Goal: Task Accomplishment & Management: Manage account settings

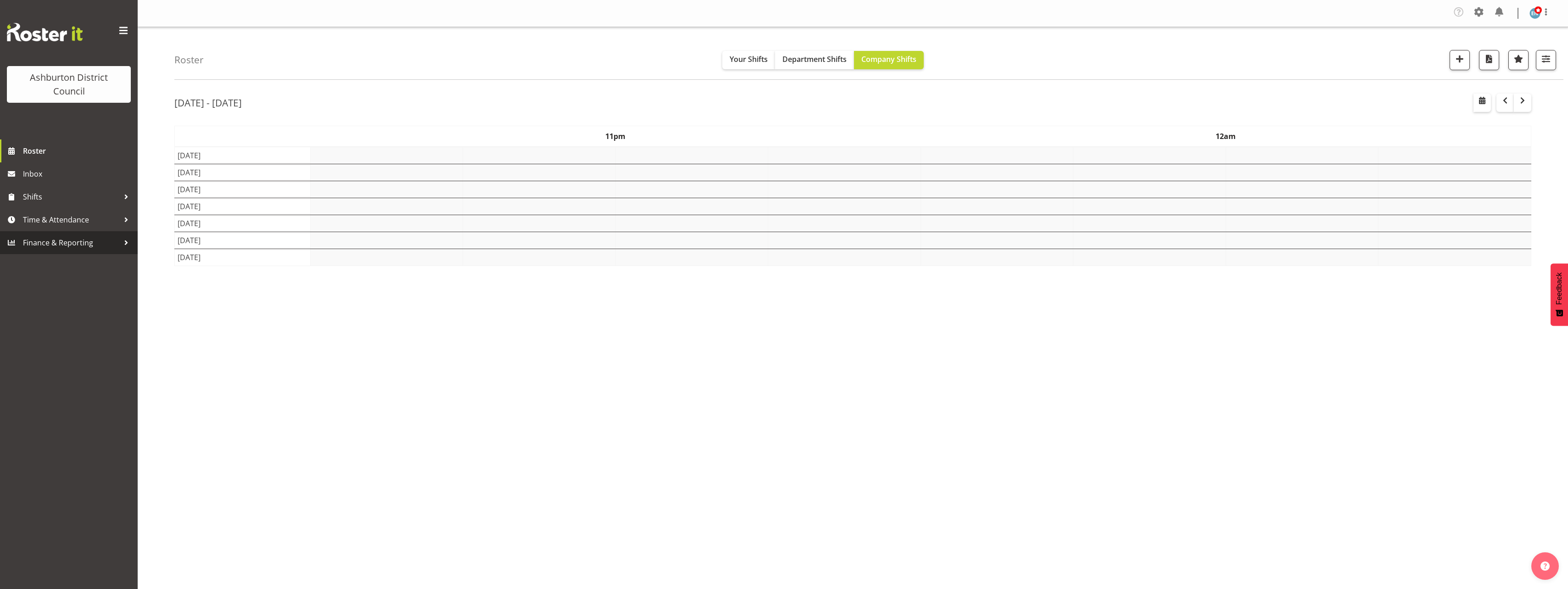
click at [144, 240] on div "Roster Your Shifts Department Shifts Company Shifts 1 Locations [GEOGRAPHIC_DAT…" at bounding box center [853, 240] width 1430 height 426
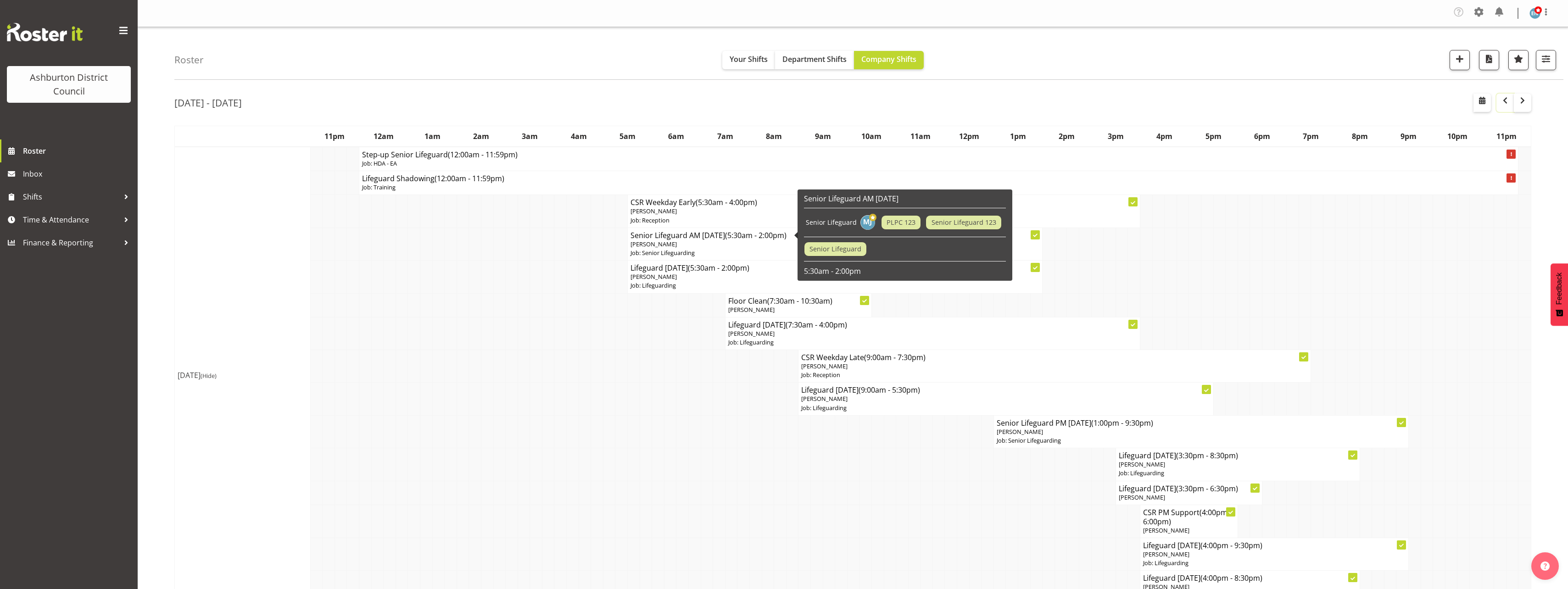
click at [1503, 104] on span "button" at bounding box center [1505, 100] width 11 height 11
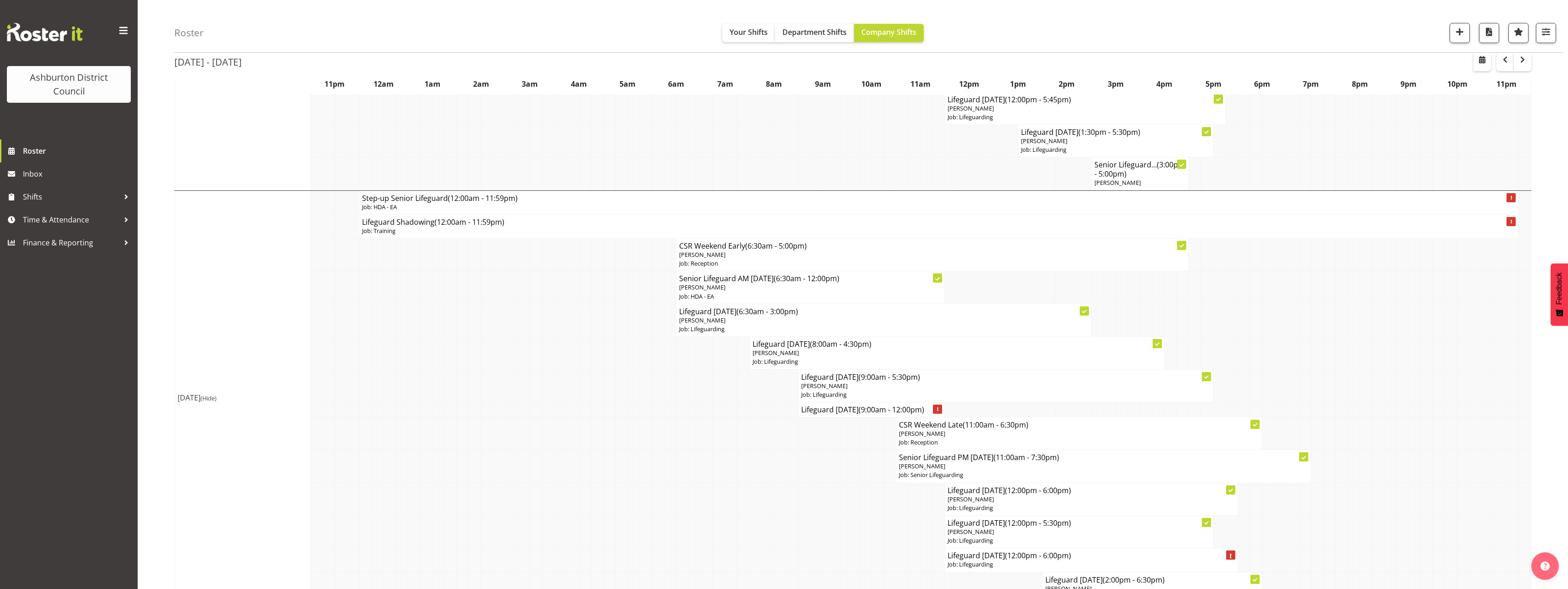
scroll to position [2637, 0]
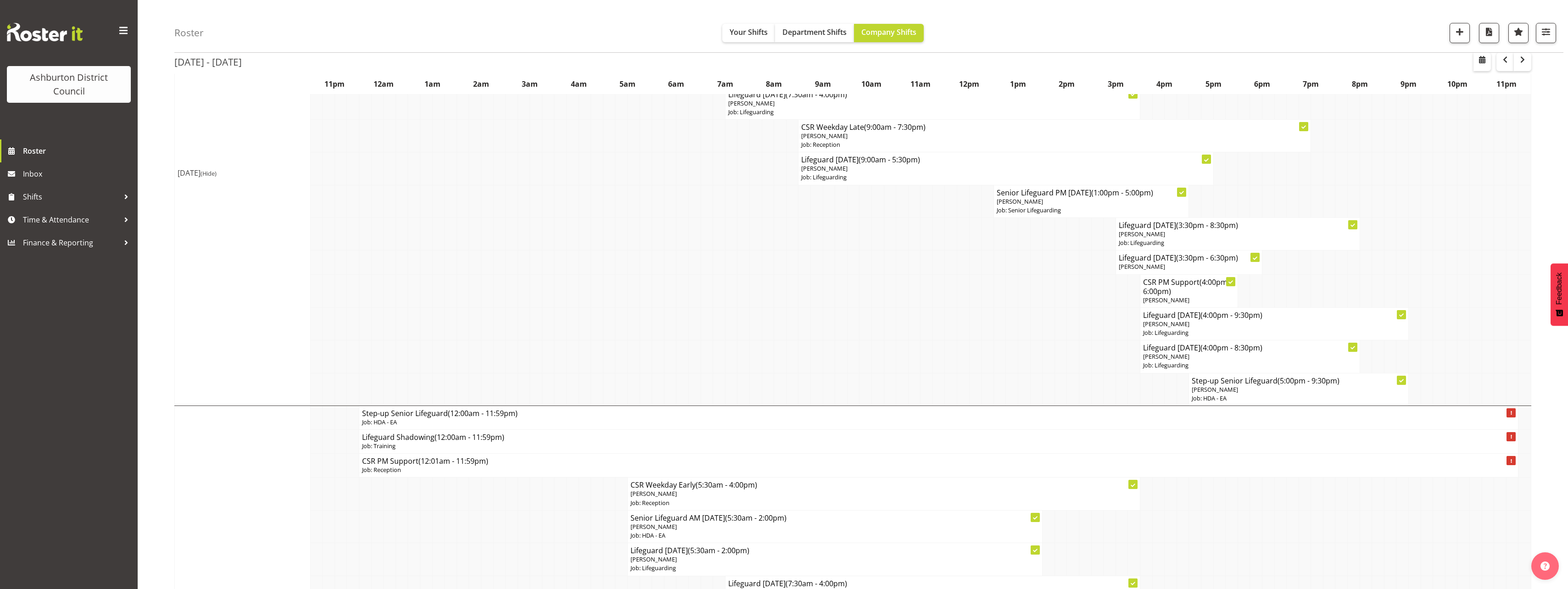
scroll to position [0, 0]
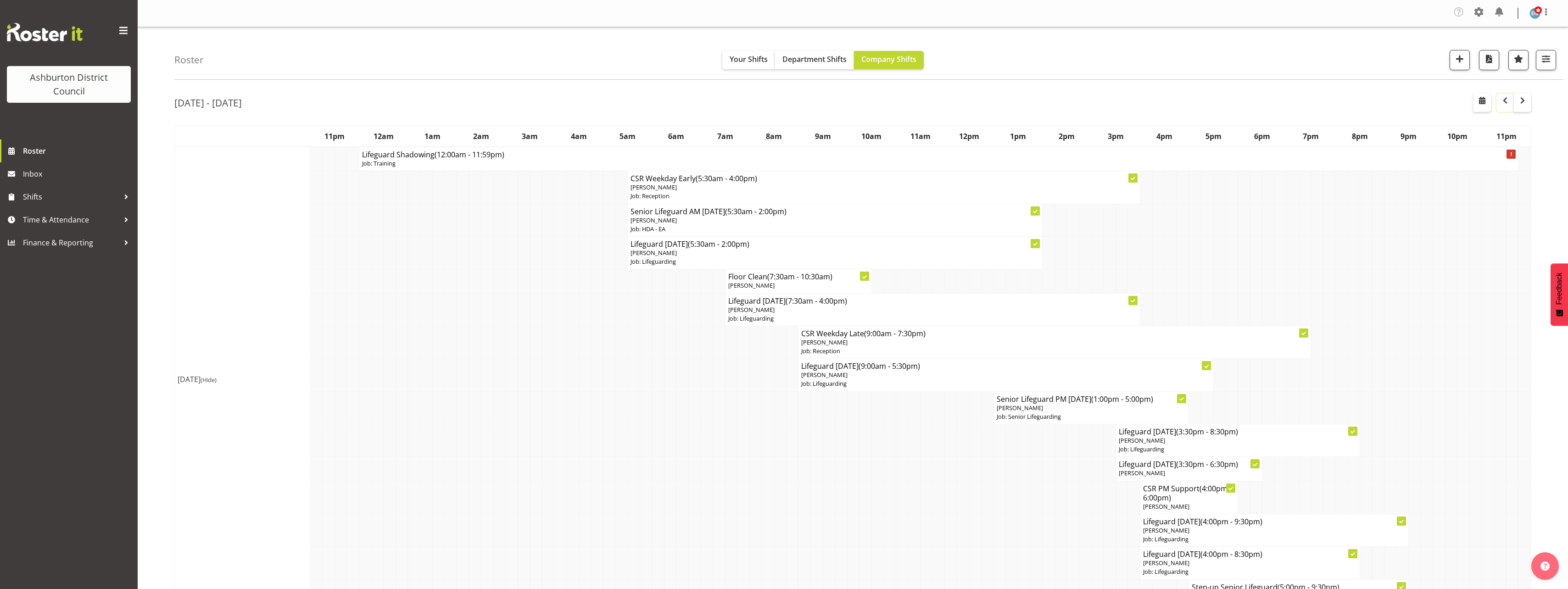
click at [1505, 98] on span "button" at bounding box center [1505, 100] width 11 height 11
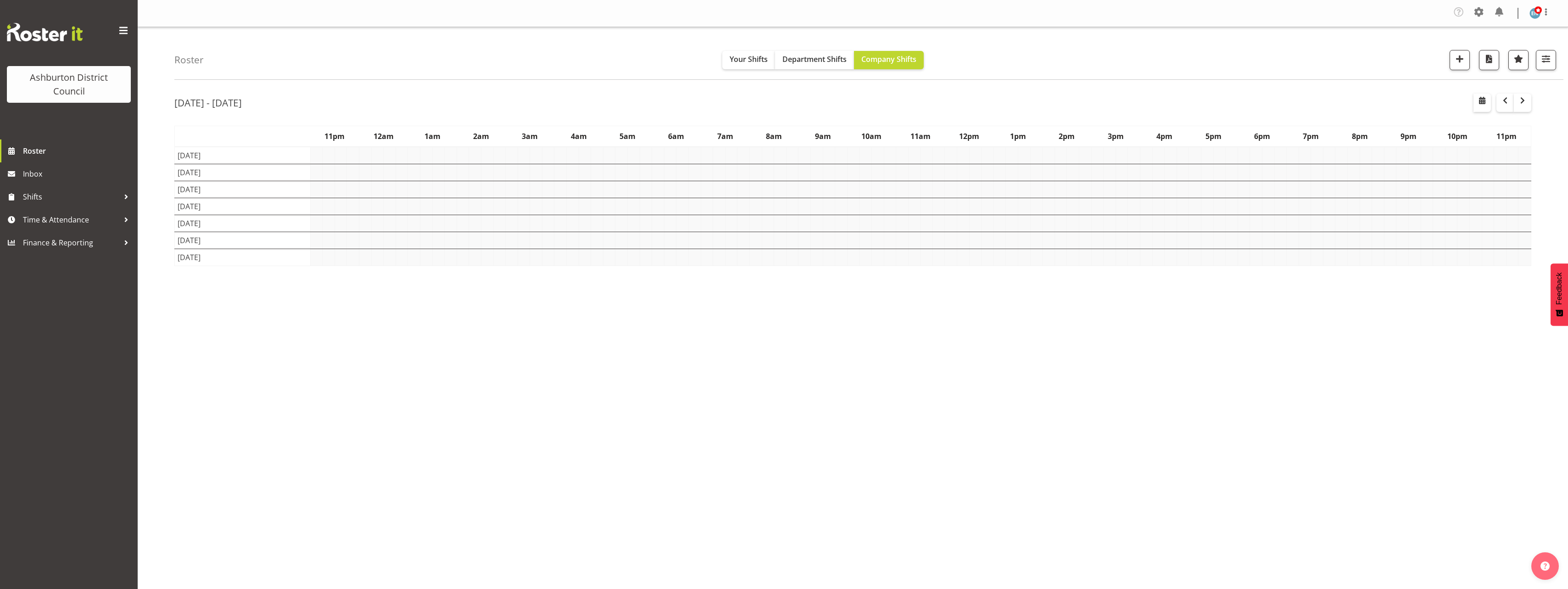
click at [156, 235] on div "Roster Your Shifts Department Shifts Company Shifts 1 Locations Clear Art Galle…" at bounding box center [853, 240] width 1430 height 426
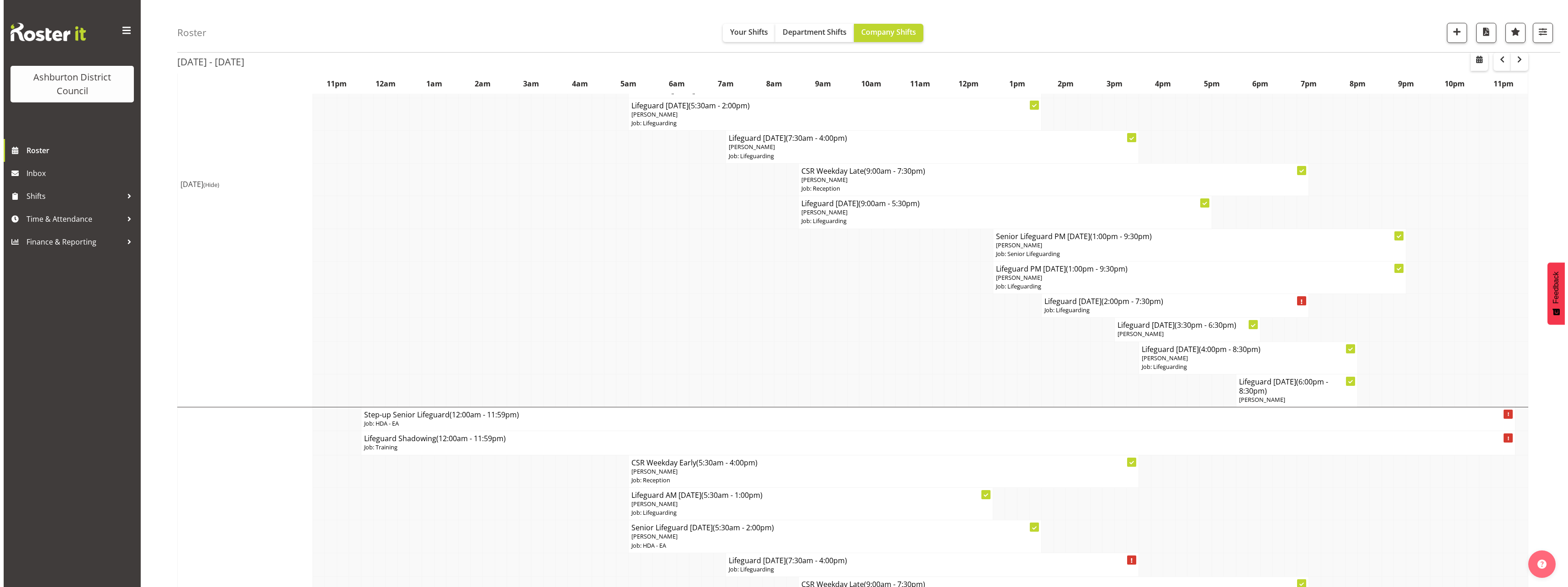
scroll to position [549, 0]
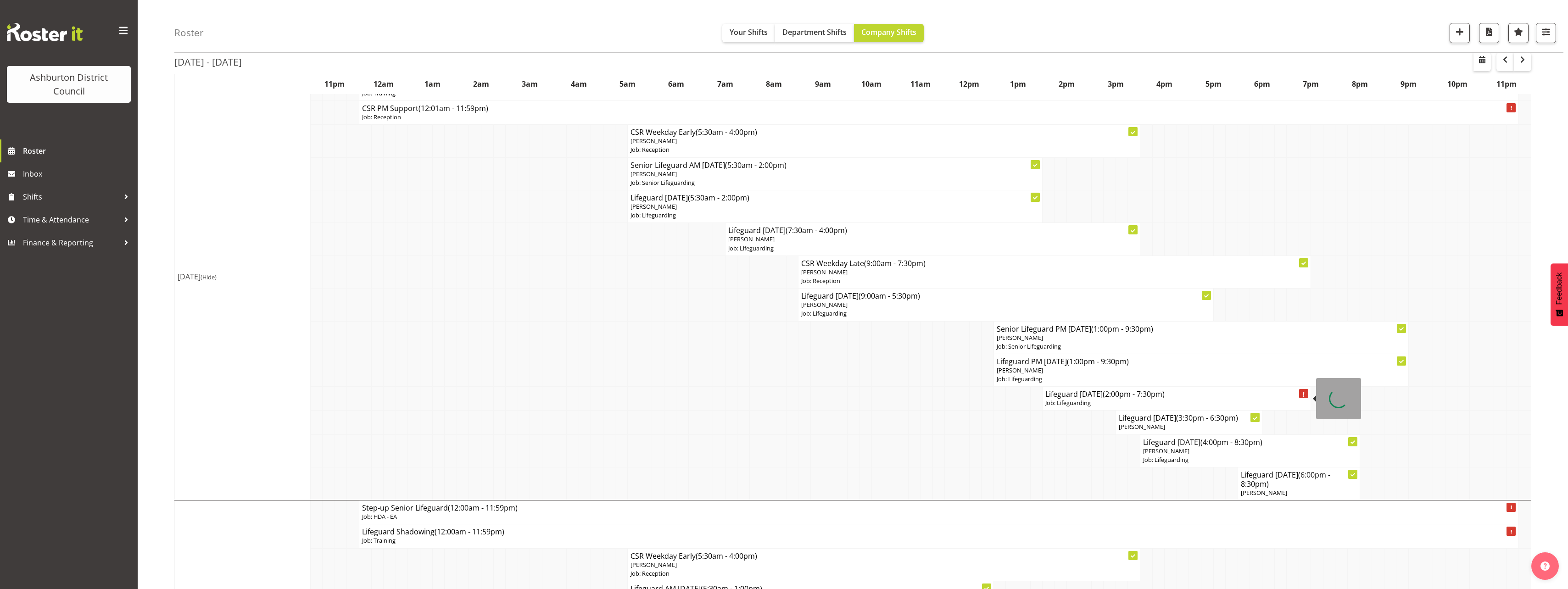
click at [1071, 400] on p "Job: Lifeguarding" at bounding box center [1176, 403] width 262 height 9
click at [1069, 398] on h4 "Lifeguard Tuesday (2:00pm - 7:30pm)" at bounding box center [1176, 393] width 262 height 9
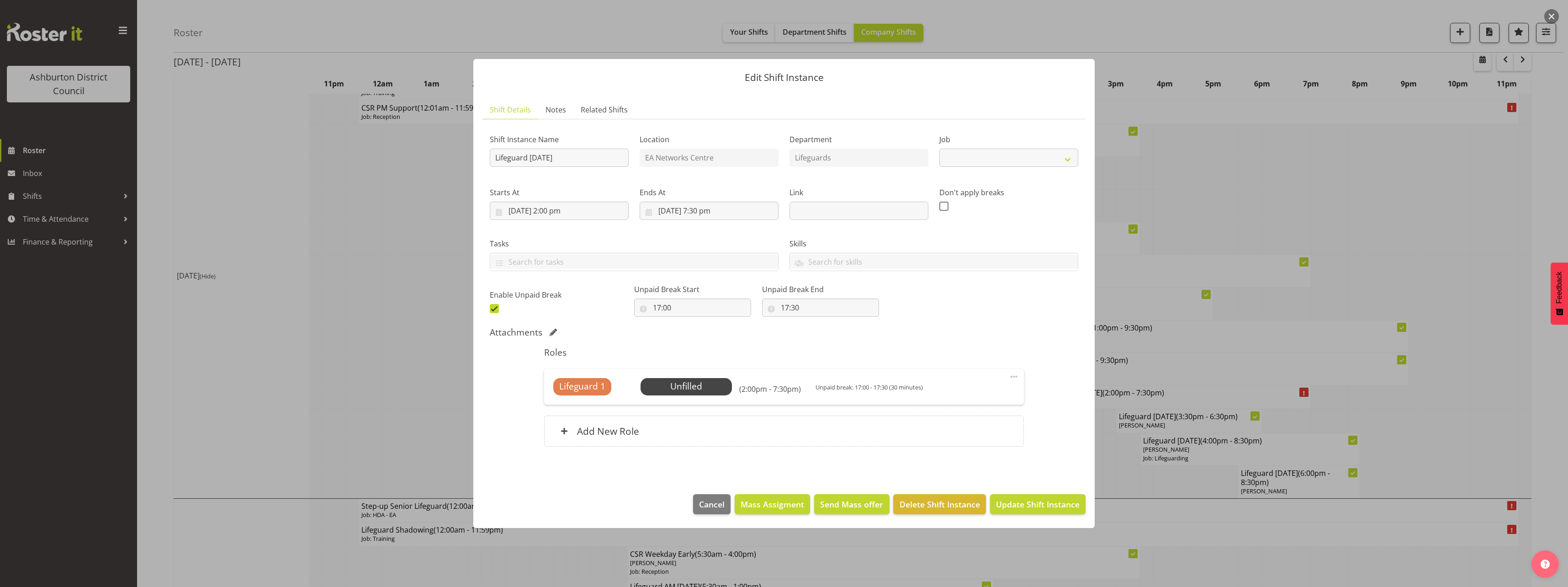
select select "38"
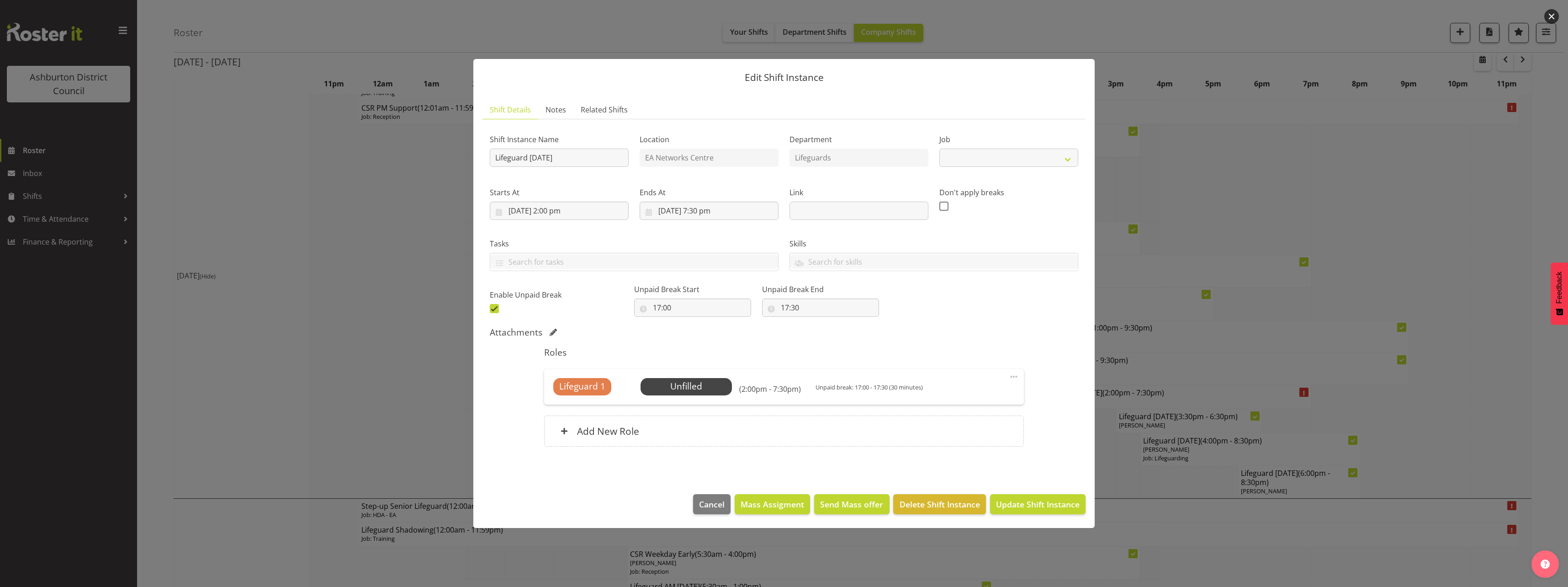
select select "38"
click at [1283, 338] on div at bounding box center [784, 294] width 1568 height 587
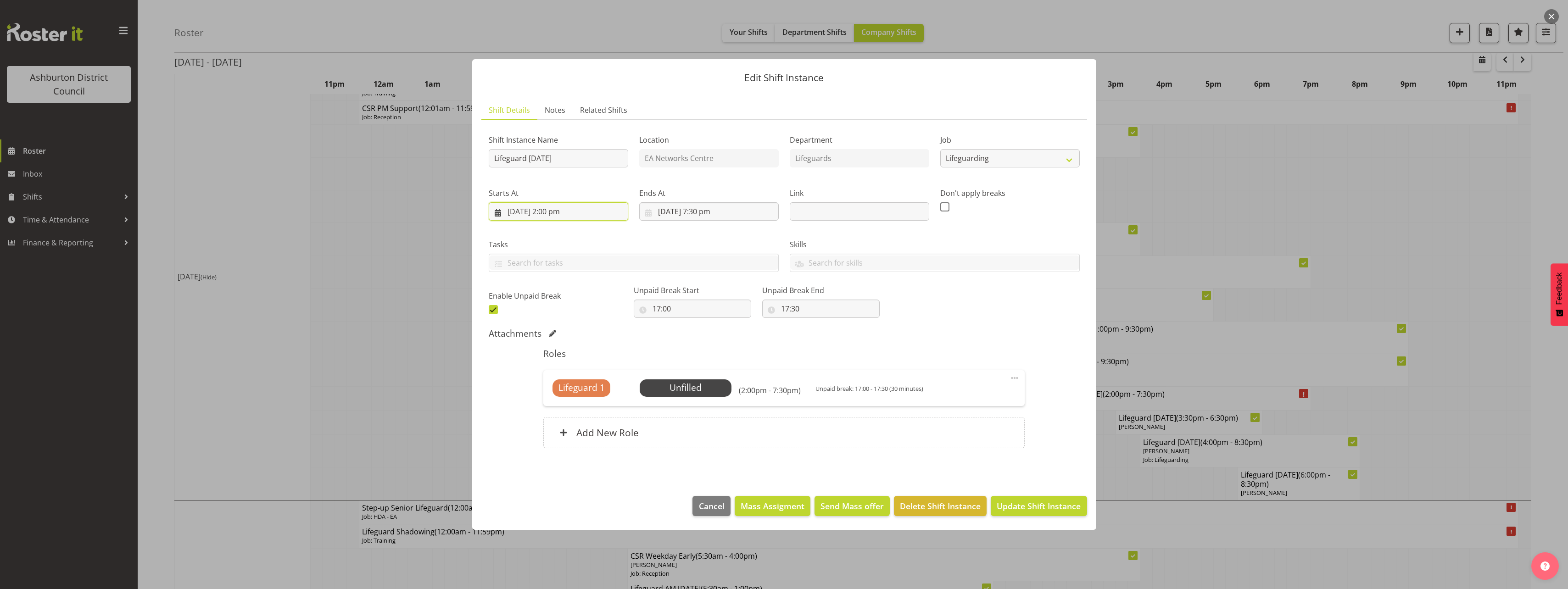
click at [565, 213] on input "19/08/2025, 2:00 pm" at bounding box center [558, 211] width 139 height 18
click at [559, 408] on select "00 01 02 03 04 05 06 07 08 09 10 11 12 13 14 15 16 17 18 19 20 21 22 23" at bounding box center [559, 406] width 21 height 18
select select "15"
click at [548, 397] on select "00 01 02 03 04 05 06 07 08 09 10 11 12 13 14 15 16 17 18 19 20 21 22 23" at bounding box center [559, 406] width 21 height 18
type input "19/08/2025, 3:00 pm"
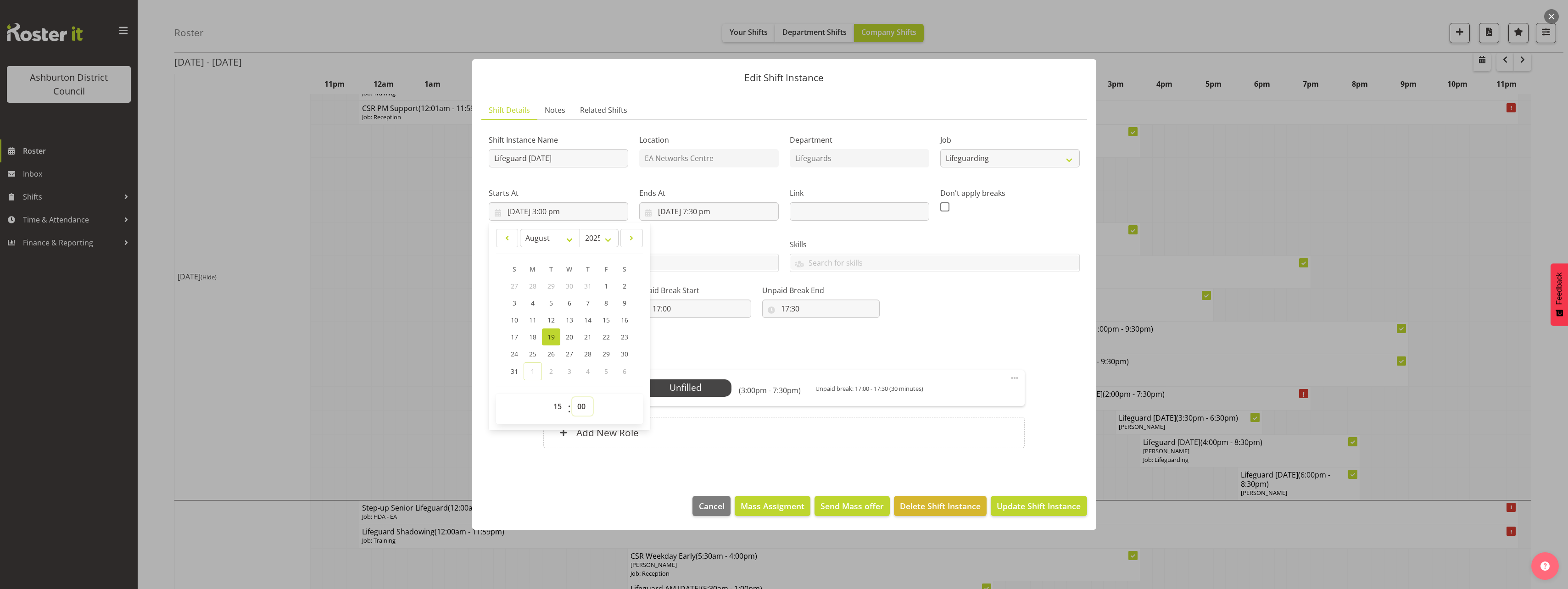
click at [576, 402] on select "00 01 02 03 04 05 06 07 08 09 10 11 12 13 14 15 16 17 18 19 20 21 22 23 24 25 2…" at bounding box center [583, 406] width 21 height 18
select select "30"
click at [572, 397] on select "00 01 02 03 04 05 06 07 08 09 10 11 12 13 14 15 16 17 18 19 20 21 22 23 24 25 2…" at bounding box center [583, 406] width 21 height 18
type input "19/08/2025, 3:30 pm"
click at [713, 211] on input "19/08/2025, 7:30 pm" at bounding box center [709, 211] width 139 height 18
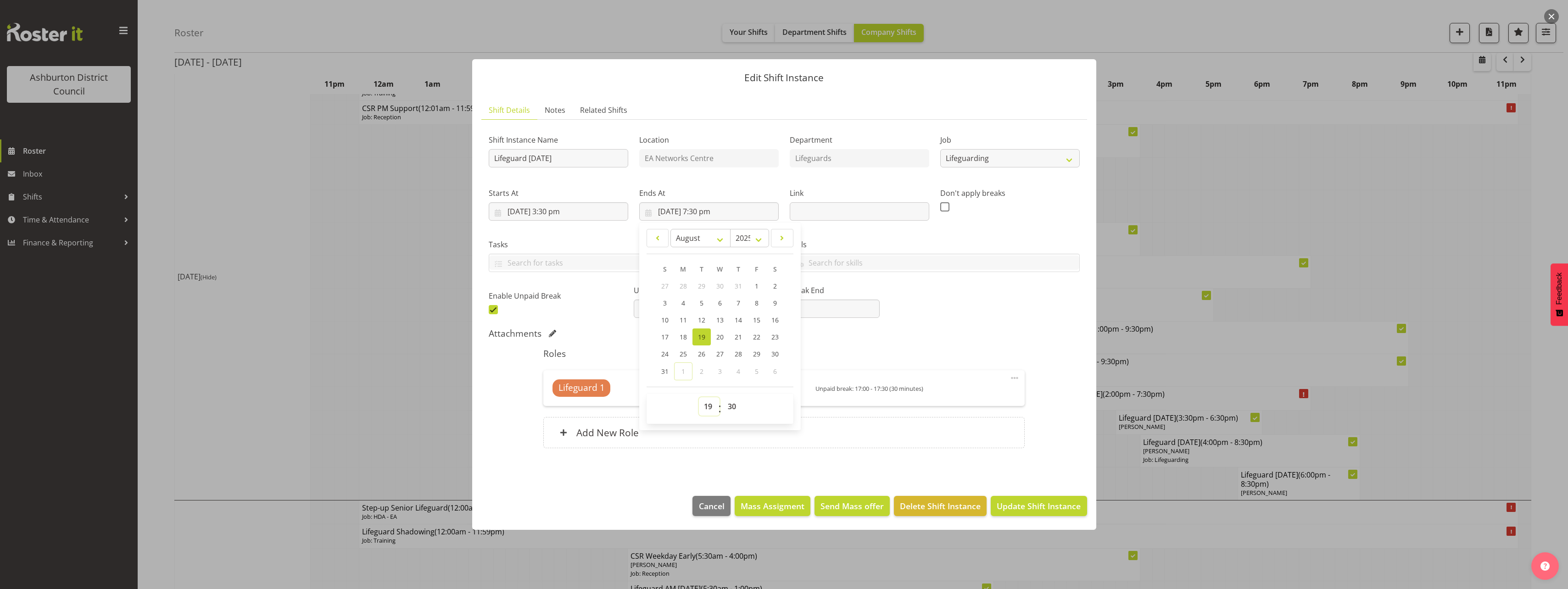
click at [707, 409] on select "00 01 02 03 04 05 06 07 08 09 10 11 12 13 14 15 16 17 18 19 20 21 22 23" at bounding box center [709, 406] width 21 height 18
select select "20"
click at [699, 397] on select "00 01 02 03 04 05 06 07 08 09 10 11 12 13 14 15 16 17 18 19 20 21 22 23" at bounding box center [709, 406] width 21 height 18
type input "19/08/2025, 8:30 pm"
click at [1011, 339] on div "Attachments" at bounding box center [784, 334] width 591 height 13
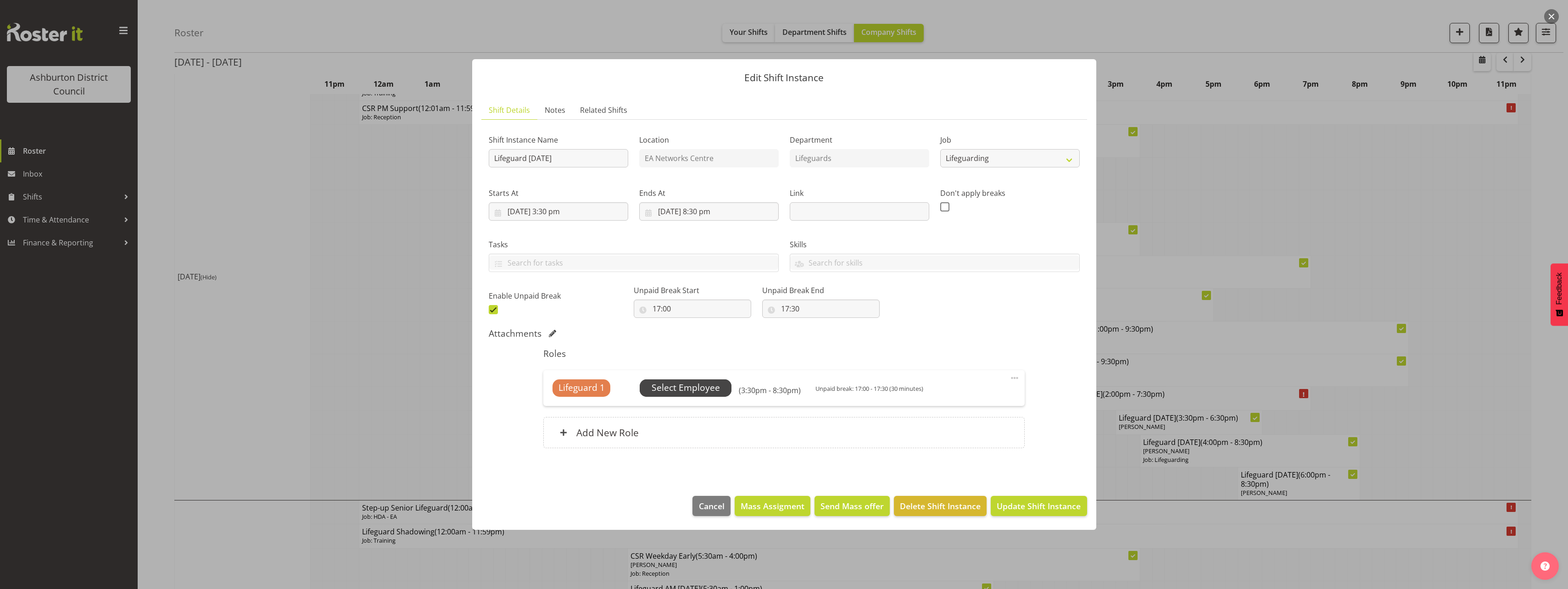
click at [702, 388] on span "Select Employee" at bounding box center [686, 388] width 68 height 13
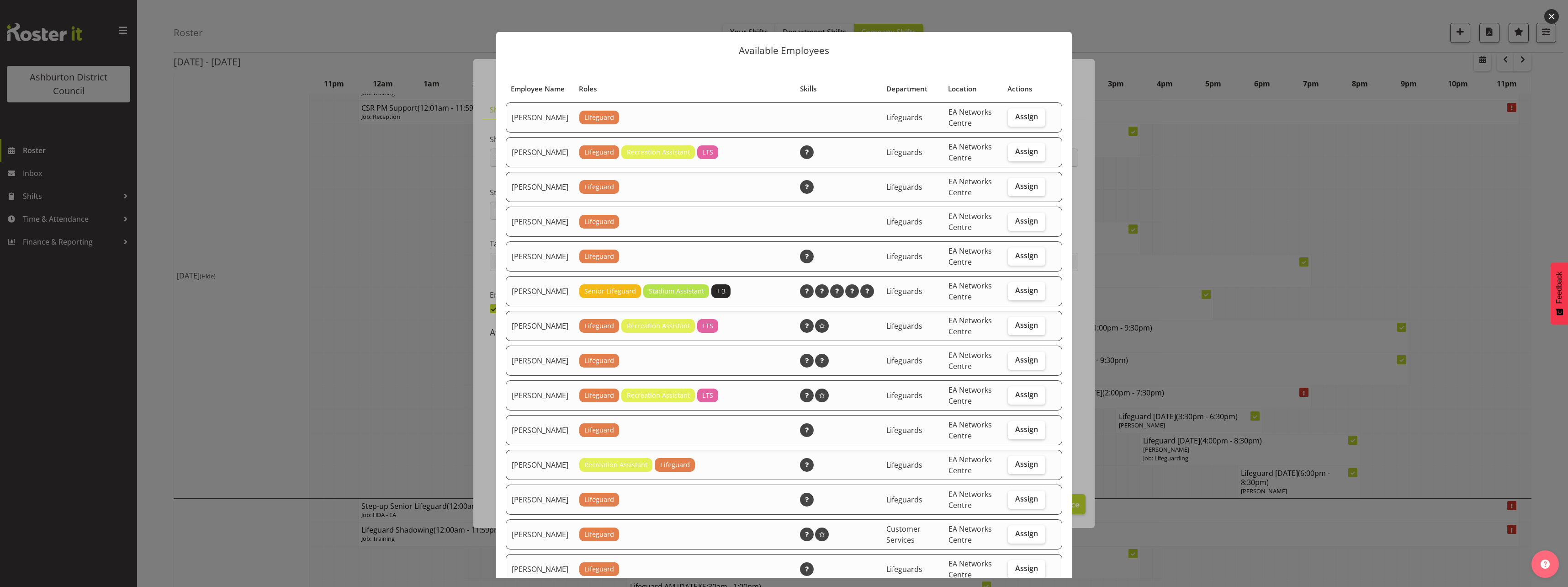
scroll to position [91, 0]
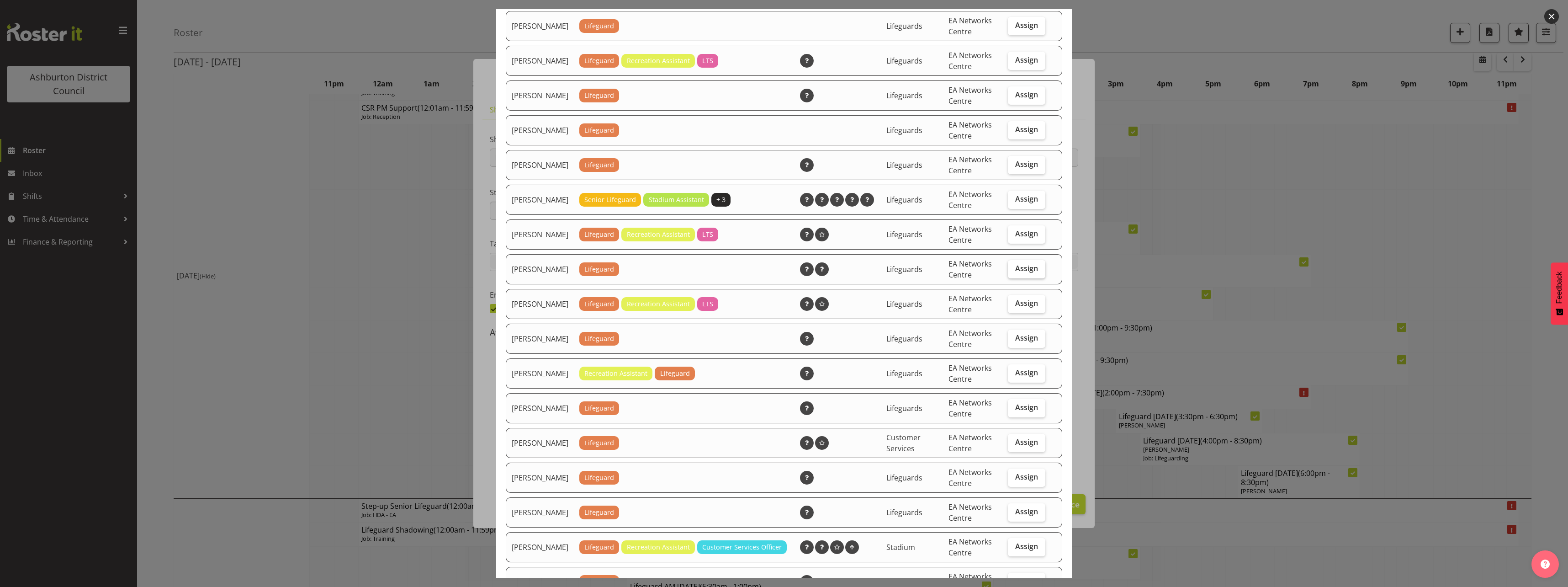
click at [1027, 273] on span "Assign" at bounding box center [1027, 268] width 23 height 9
click at [1014, 272] on input "Assign" at bounding box center [1011, 269] width 6 height 6
checkbox input "true"
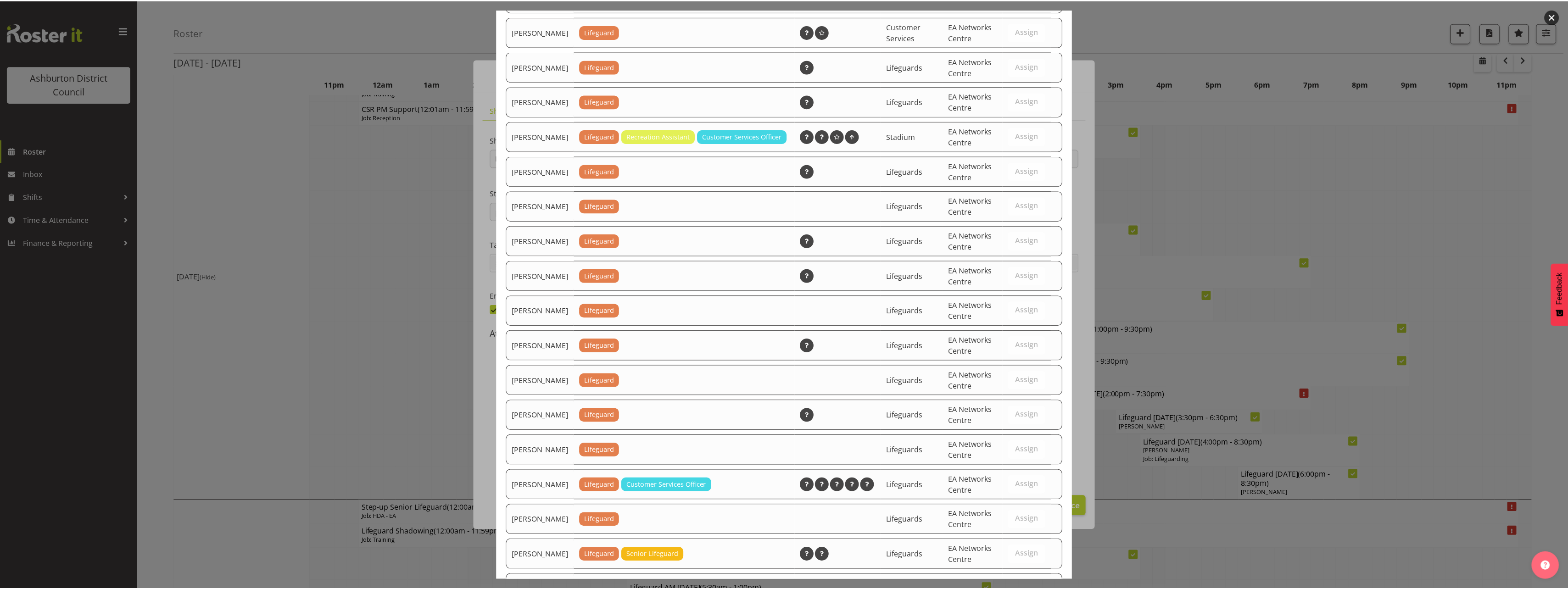
scroll to position [818, 0]
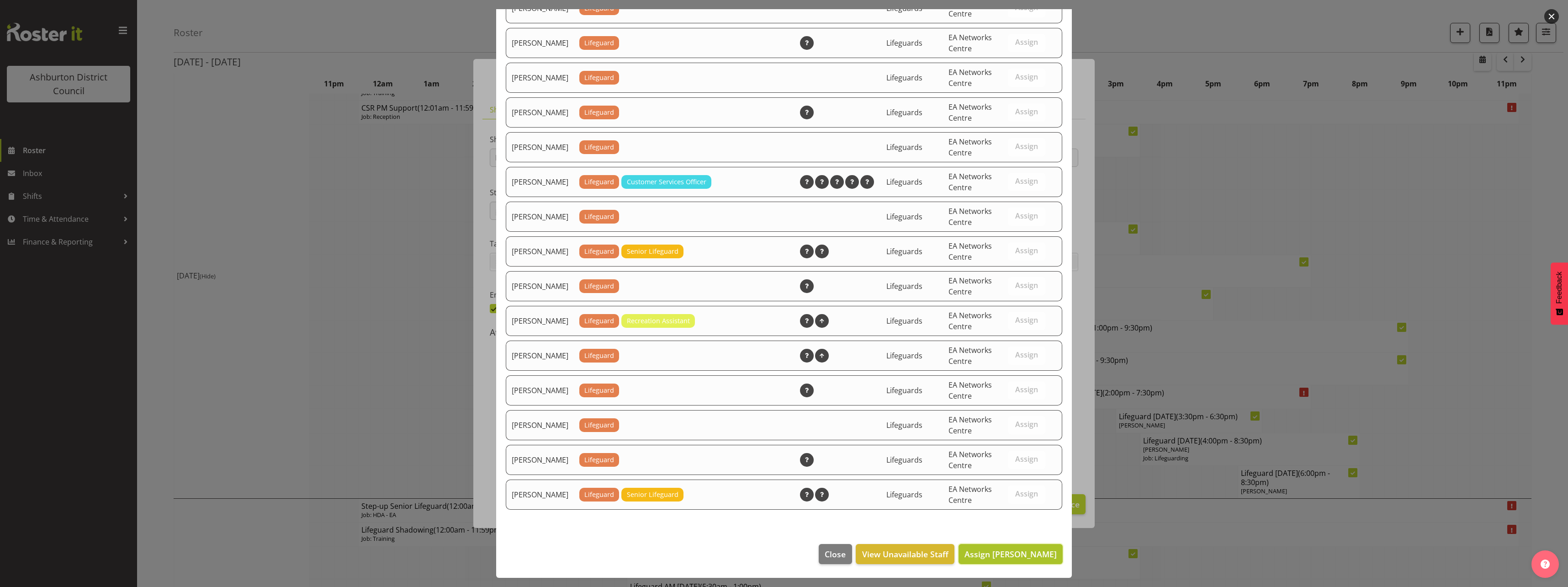
click at [1012, 552] on span "Assign Gaston di Laudo" at bounding box center [1010, 554] width 93 height 11
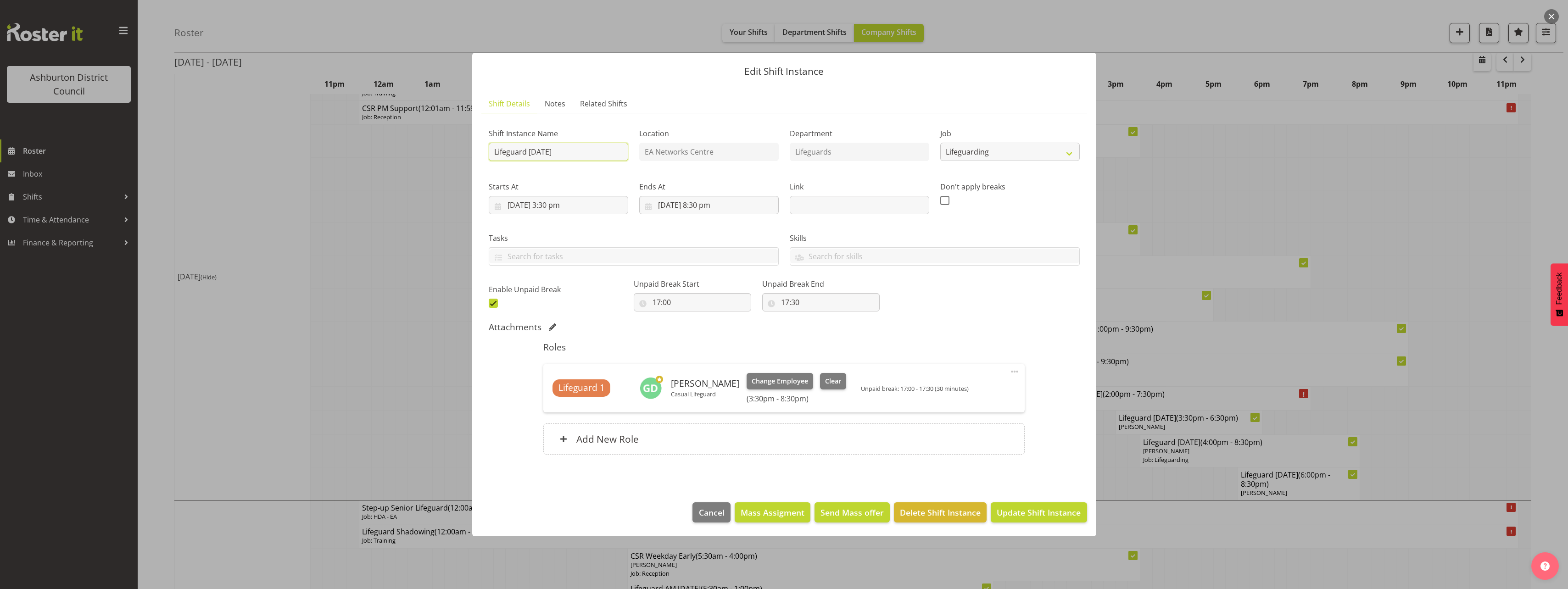
drag, startPoint x: 586, startPoint y: 155, endPoint x: 576, endPoint y: 155, distance: 10.0
click at [581, 155] on input "Lifeguard Tuesday" at bounding box center [558, 152] width 139 height 18
drag, startPoint x: 576, startPoint y: 155, endPoint x: 451, endPoint y: 150, distance: 125.1
click at [451, 150] on div "Edit Shift Instance Shift Details Notes Related Shifts Shift Instance Name Life…" at bounding box center [784, 294] width 1568 height 589
type input "Lifeguard Training"
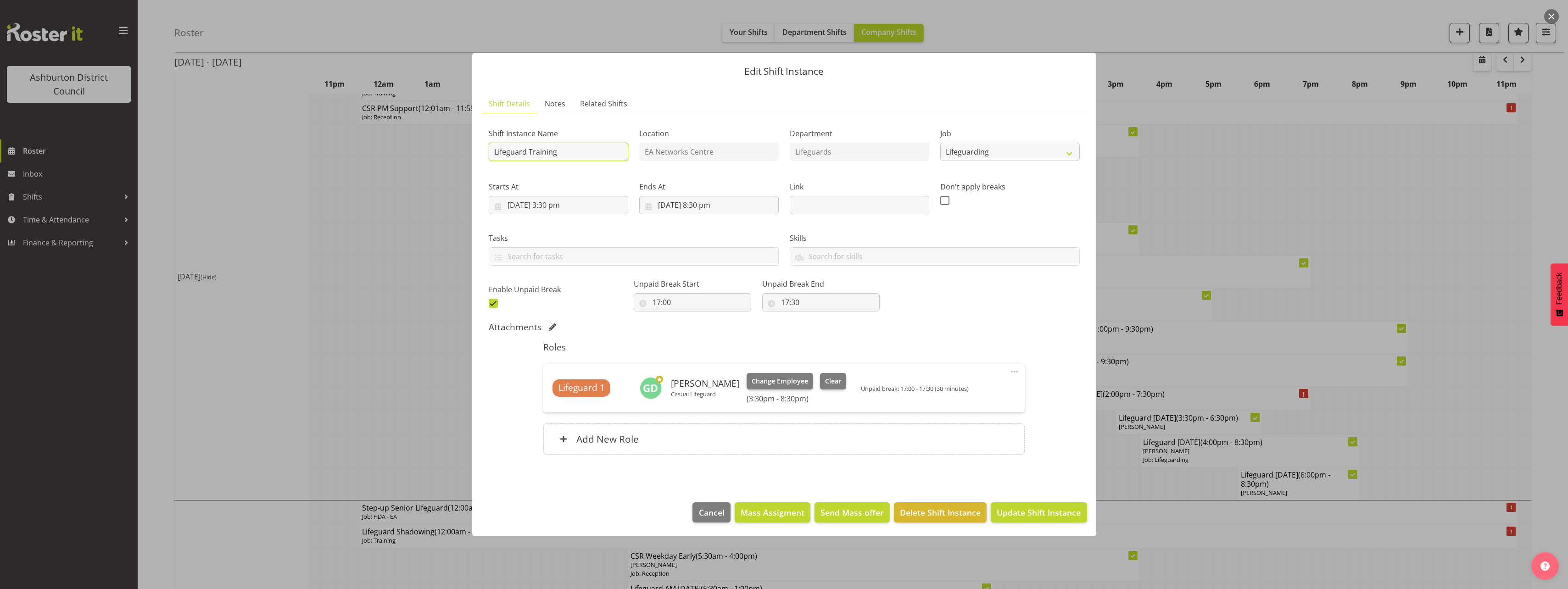
click at [991, 502] on button "Update Shift Instance" at bounding box center [1039, 512] width 96 height 20
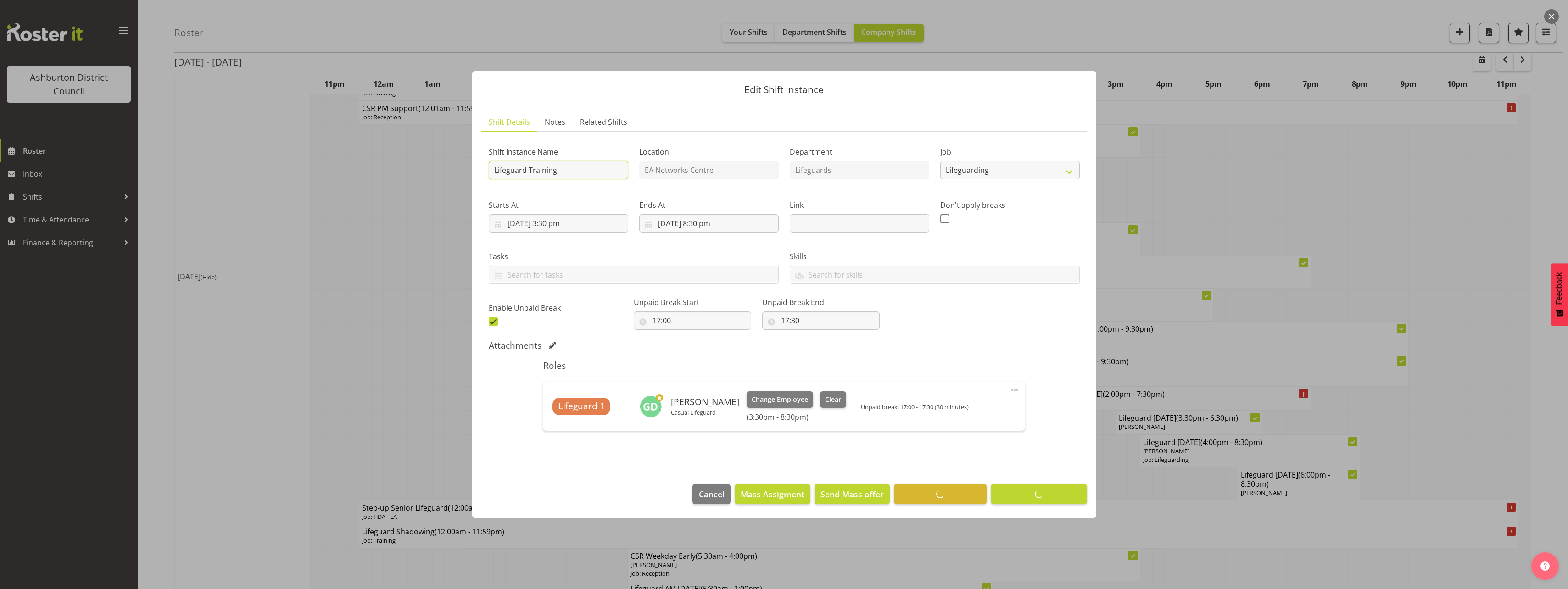
scroll to position [0, 0]
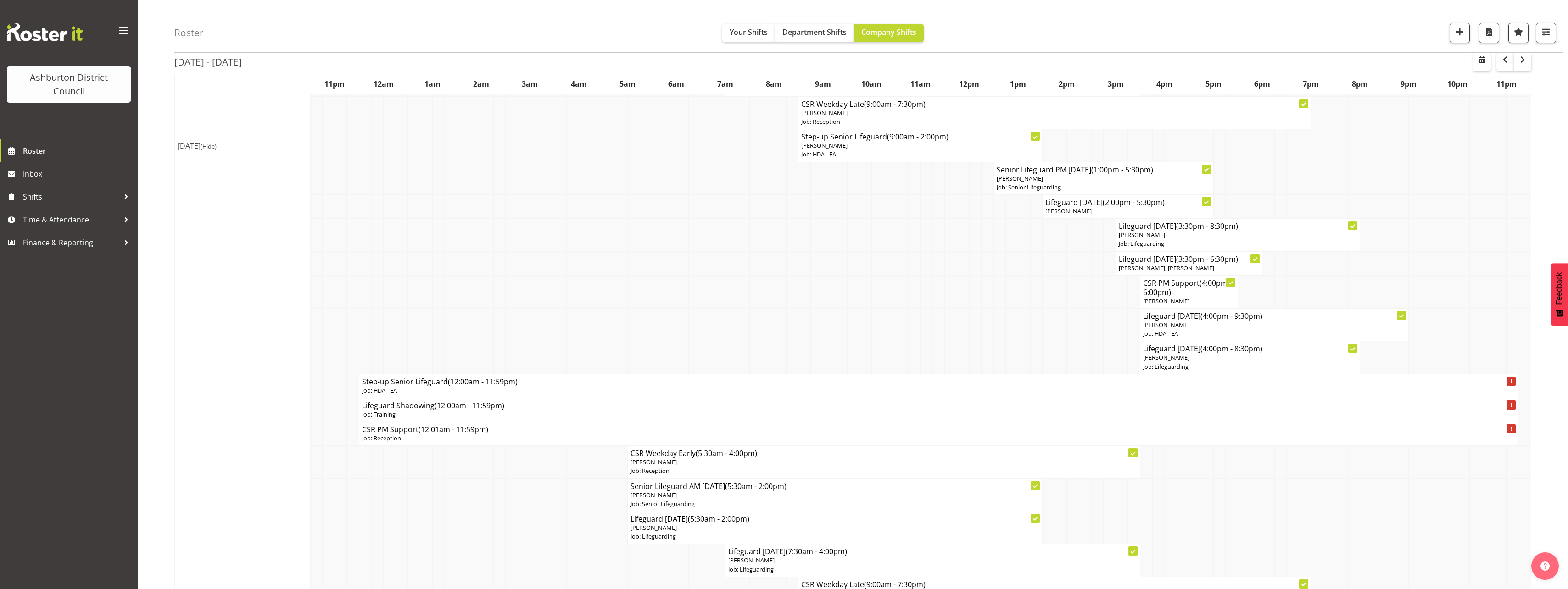
scroll to position [413, 0]
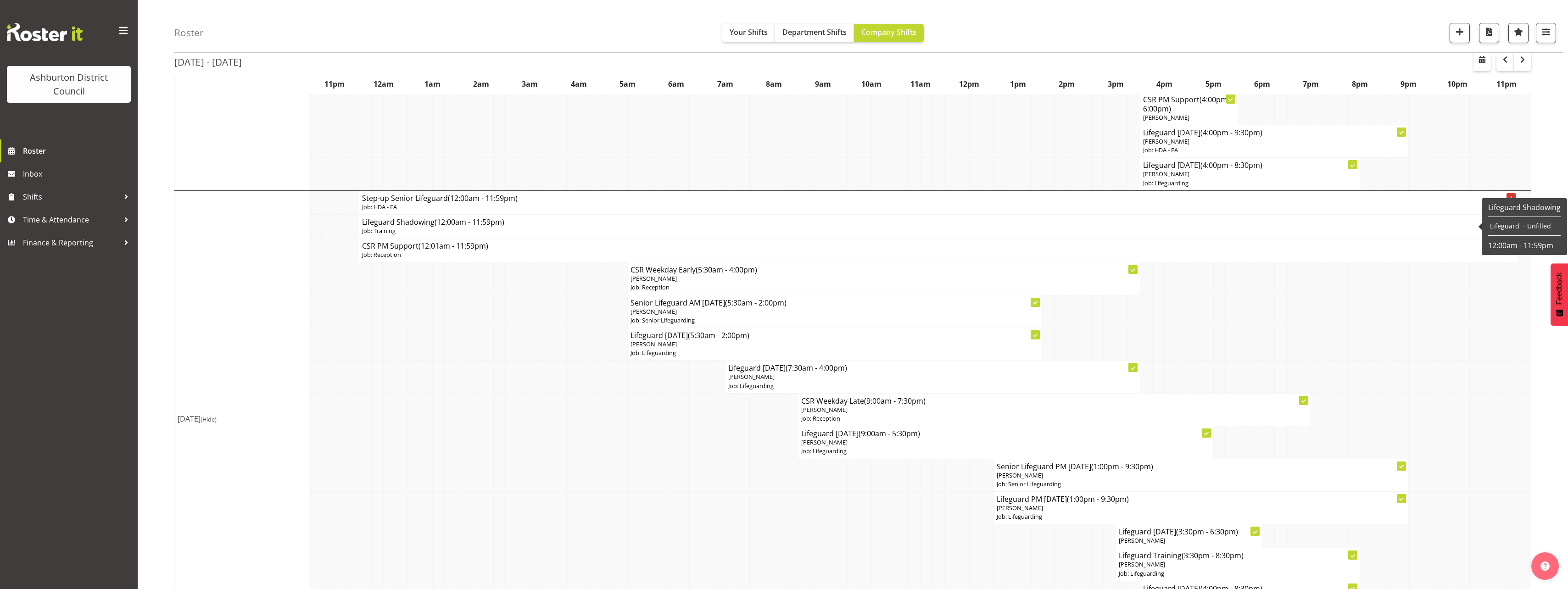
click at [450, 229] on p "Job: Training" at bounding box center [938, 231] width 1153 height 9
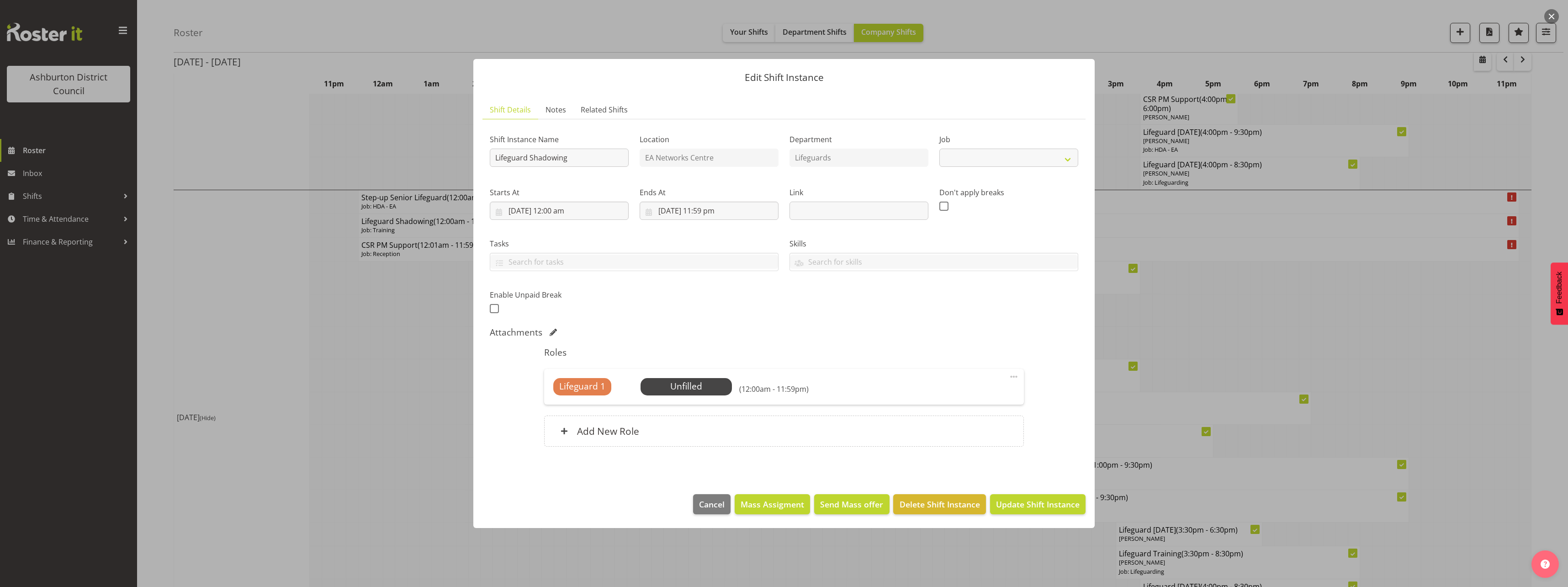
select select "40"
click at [559, 211] on input "19/08/2025, 12:00 am" at bounding box center [559, 211] width 139 height 18
click at [560, 406] on select "00 01 02 03 04 05 06 07 08 09 10 11 12 13 14 15 16 17 18 19 20 21 22 23" at bounding box center [559, 405] width 21 height 18
select select "15"
click at [549, 396] on select "00 01 02 03 04 05 06 07 08 09 10 11 12 13 14 15 16 17 18 19 20 21 22 23" at bounding box center [559, 405] width 21 height 18
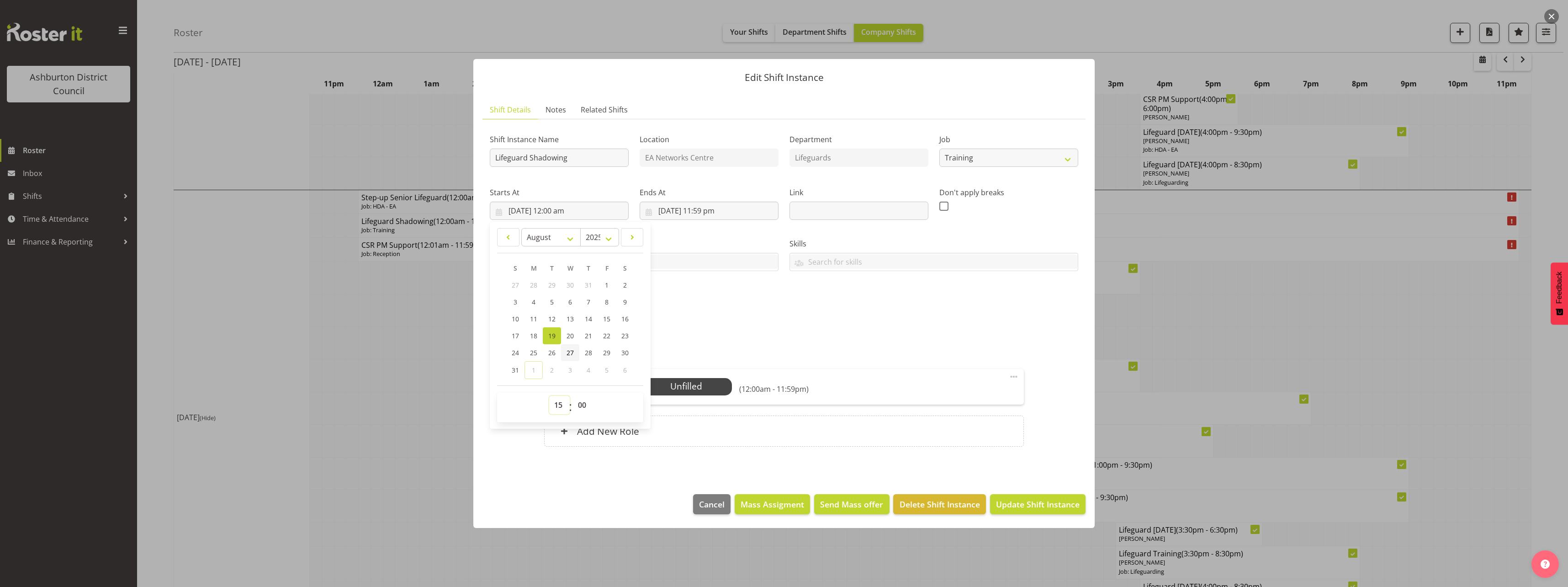
type input "19/08/2025, 3:00 pm"
click at [578, 405] on select "00 01 02 03 04 05 06 07 08 09 10 11 12 13 14 15 16 17 18 19 20 21 22 23 24 25 2…" at bounding box center [583, 405] width 21 height 18
select select "30"
click at [573, 396] on select "00 01 02 03 04 05 06 07 08 09 10 11 12 13 14 15 16 17 18 19 20 21 22 23 24 25 2…" at bounding box center [583, 405] width 21 height 18
type input "19/08/2025, 3:30 pm"
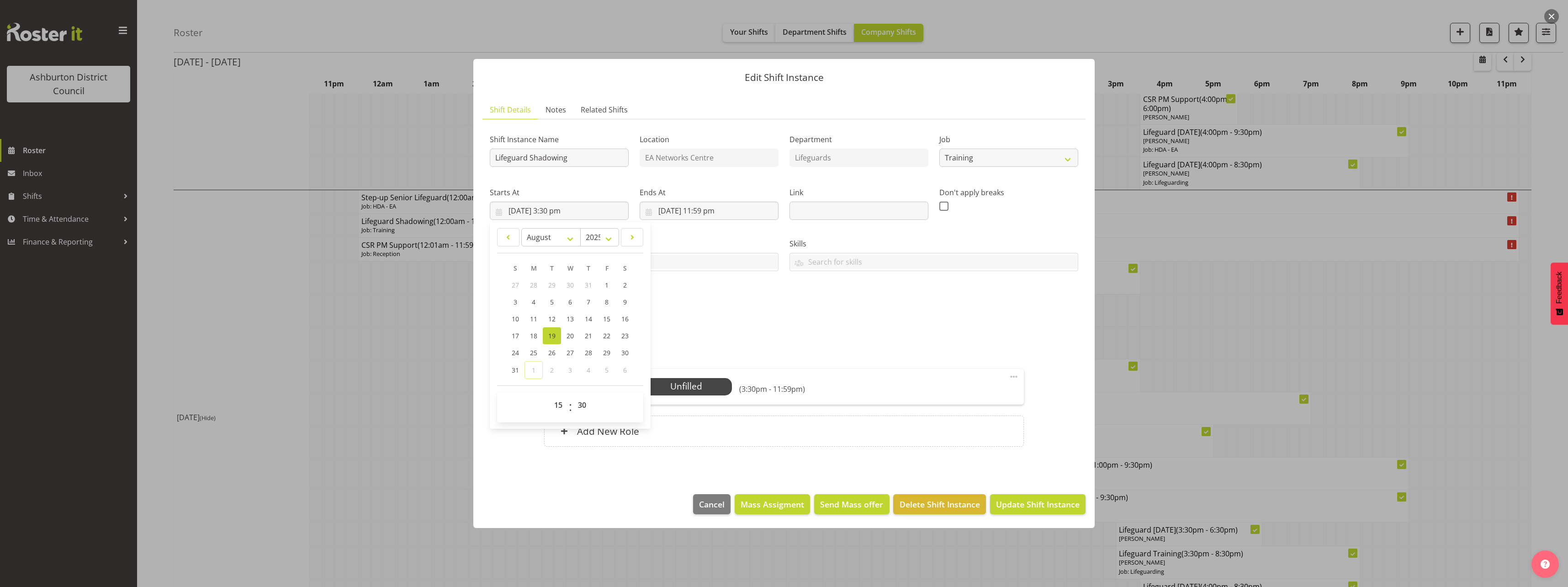
click at [778, 343] on div "Roles Lifeguard 1 Unfilled Select Employee (3:30pm - 11:59pm) Edit Cover Role D…" at bounding box center [783, 399] width 490 height 116
click at [730, 207] on input "19/08/2025, 11:59 pm" at bounding box center [709, 211] width 139 height 18
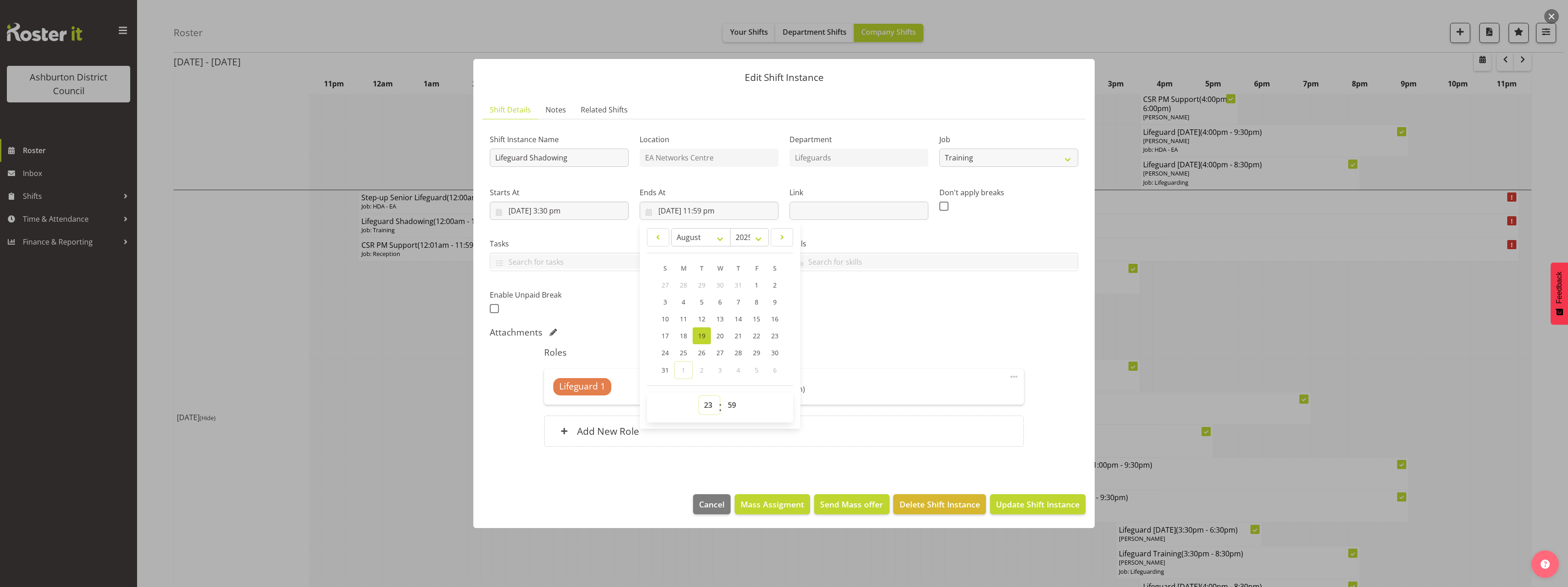
drag, startPoint x: 706, startPoint y: 406, endPoint x: 710, endPoint y: 397, distance: 9.8
click at [706, 406] on select "00 01 02 03 04 05 06 07 08 09 10 11 12 13 14 15 16 17 18 19 20 21 22 23" at bounding box center [709, 405] width 21 height 18
select select "20"
click at [699, 396] on select "00 01 02 03 04 05 06 07 08 09 10 11 12 13 14 15 16 17 18 19 20 21 22 23" at bounding box center [709, 405] width 21 height 18
type input "19/08/2025, 8:59 pm"
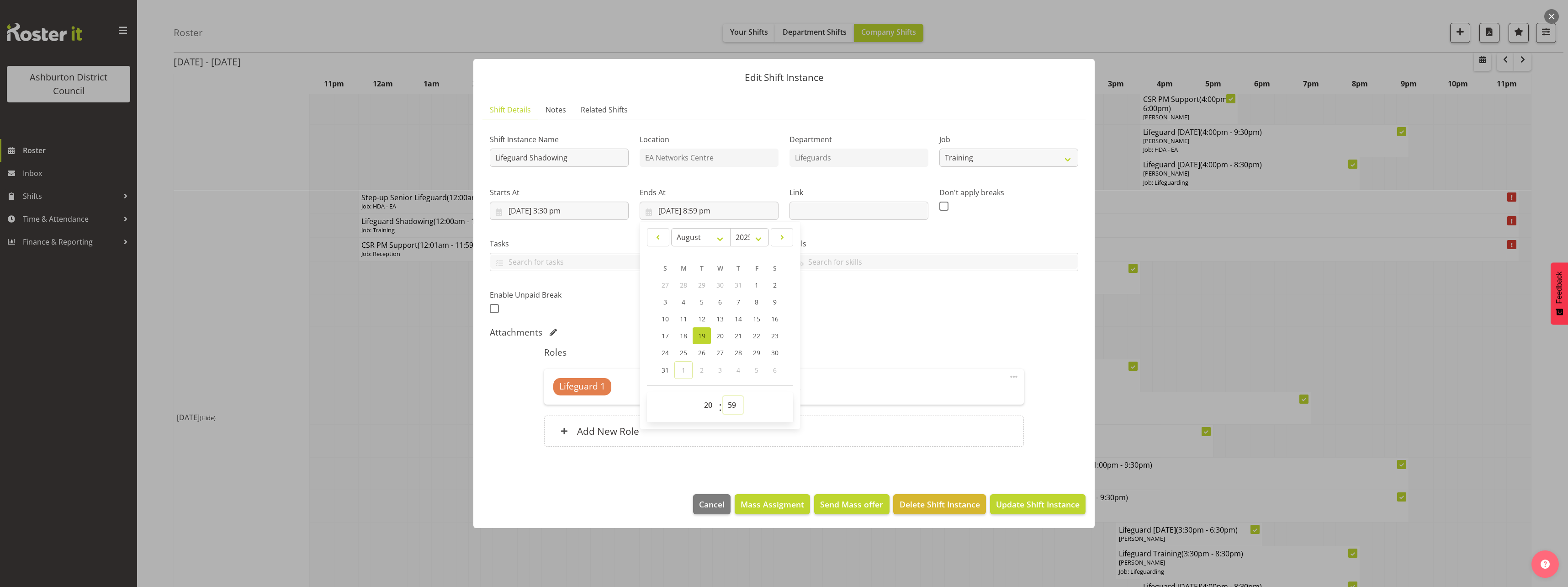
drag, startPoint x: 728, startPoint y: 403, endPoint x: 728, endPoint y: 396, distance: 7.0
click at [728, 403] on select "00 01 02 03 04 05 06 07 08 09 10 11 12 13 14 15 16 17 18 19 20 21 22 23 24 25 2…" at bounding box center [733, 405] width 21 height 18
select select "30"
click at [723, 396] on select "00 01 02 03 04 05 06 07 08 09 10 11 12 13 14 15 16 17 18 19 20 21 22 23 24 25 2…" at bounding box center [733, 405] width 21 height 18
type input "19/08/2025, 8:30 pm"
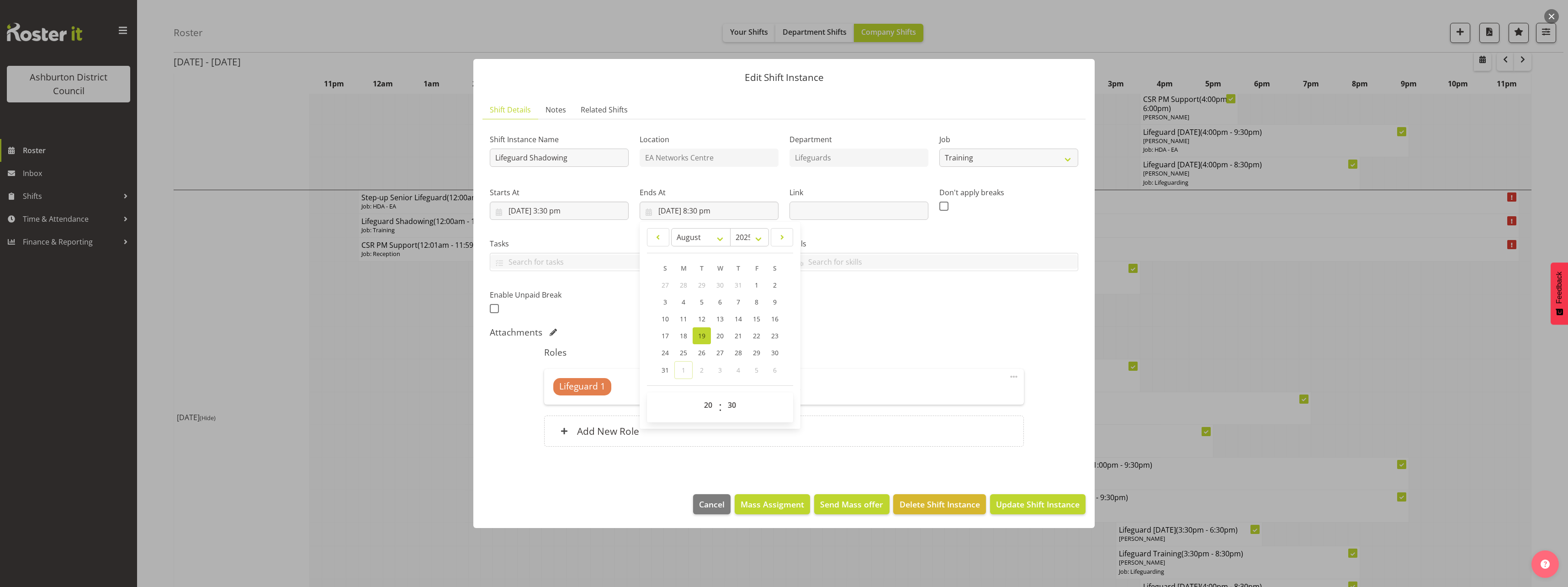
click at [882, 294] on div "Shift Instance Name Lifeguard Shadowing Location EA Networks Centre Department …" at bounding box center [784, 221] width 600 height 200
click at [1011, 376] on span at bounding box center [1014, 376] width 11 height 11
click at [895, 347] on h5 "Roles" at bounding box center [783, 353] width 479 height 11
click at [737, 429] on div "Add New Role" at bounding box center [783, 431] width 479 height 31
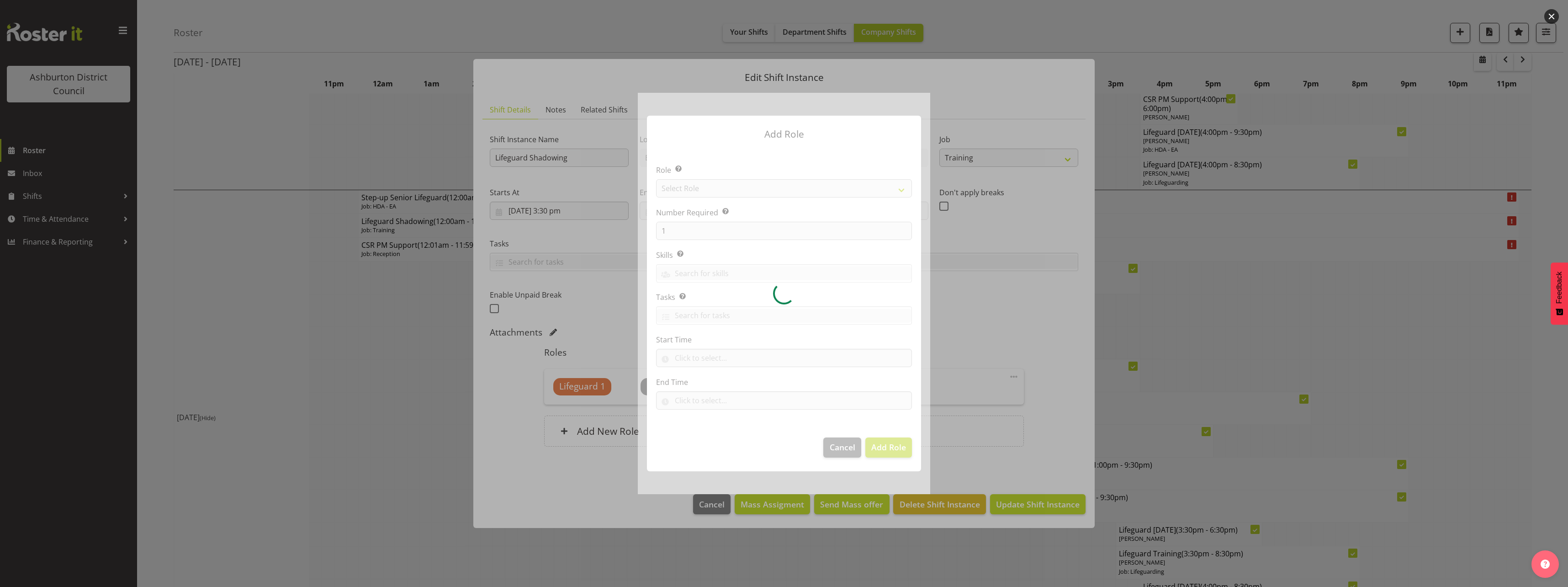
click at [679, 231] on div at bounding box center [784, 293] width 292 height 401
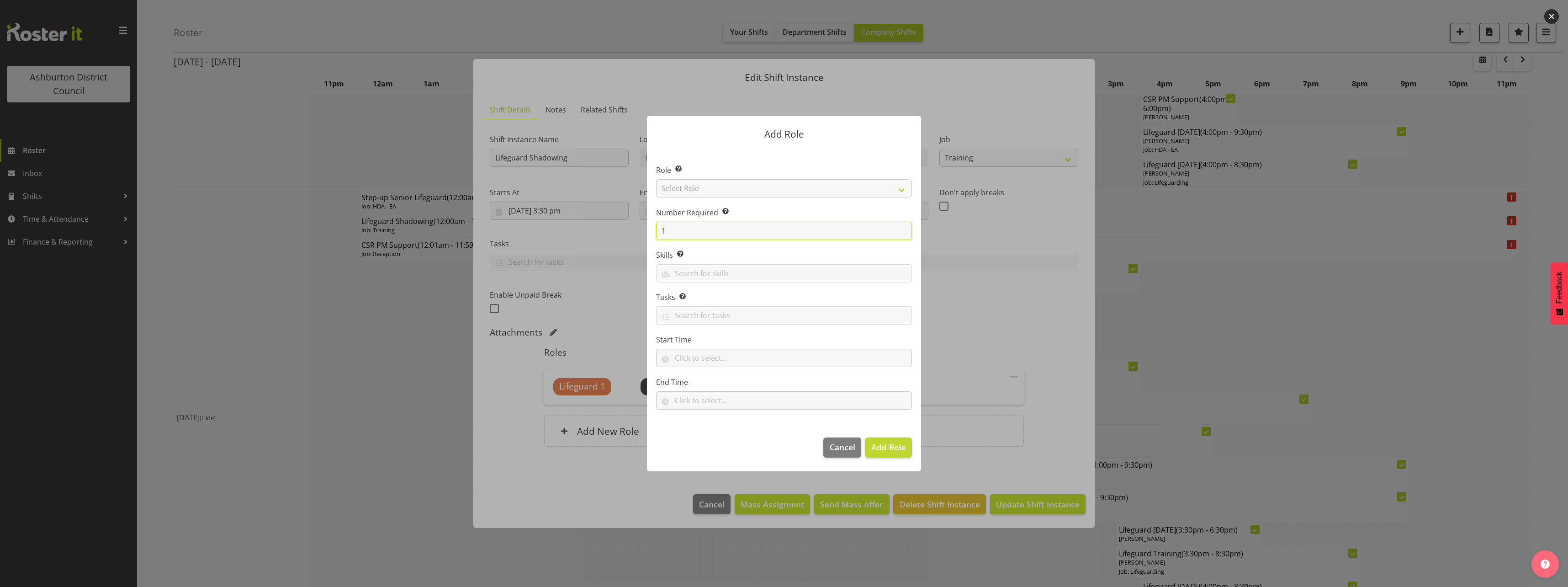
click at [679, 231] on input "1" at bounding box center [784, 231] width 256 height 18
type input "2"
click at [723, 189] on select "Select Role AAGM Deputy Director AAGM Director Archivist Childrens Librarian Co…" at bounding box center [784, 188] width 256 height 18
select select "64"
click at [656, 179] on select "Select Role AAGM Deputy Director AAGM Director Archivist Childrens Librarian Co…" at bounding box center [784, 188] width 256 height 18
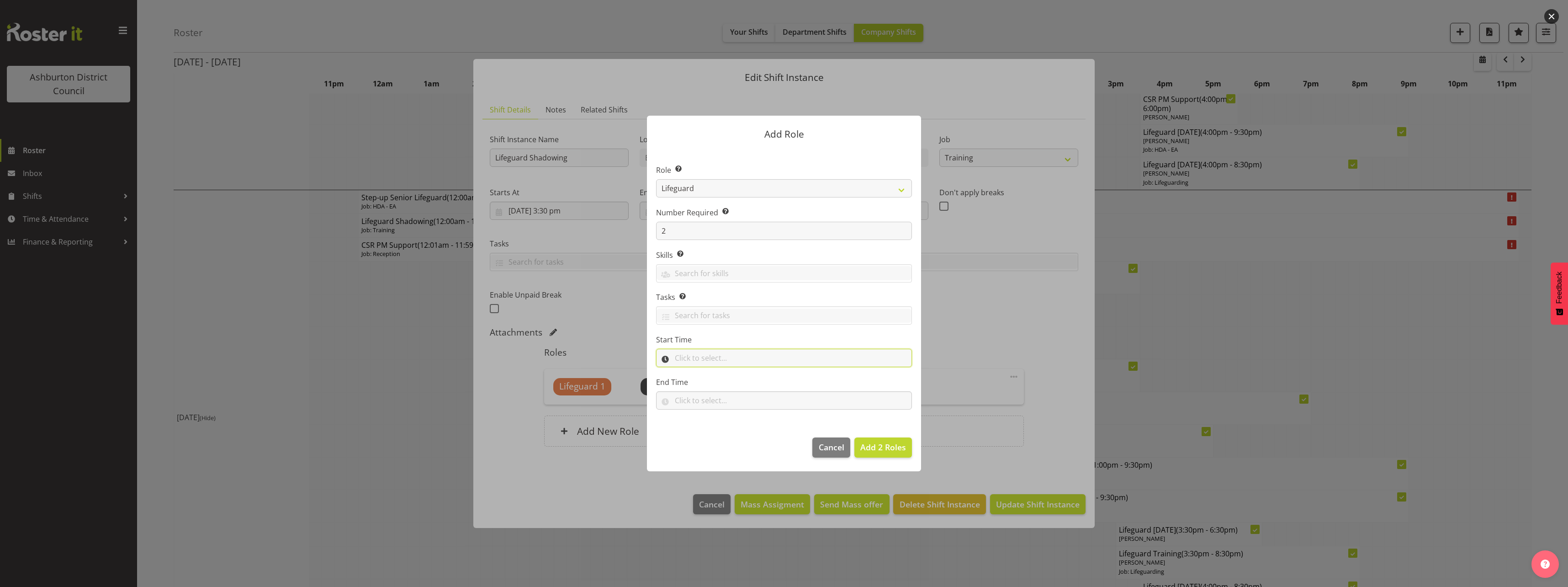
click at [835, 360] on input "text" at bounding box center [784, 358] width 256 height 18
click at [717, 381] on select "00 00 01 02 03 04 05 06 07 08 09 10 11 12 13 14 15 16 17 18 19 20 21 22 23" at bounding box center [718, 382] width 21 height 18
select select "15"
click at [708, 373] on select "00 00 01 02 03 04 05 06 07 08 09 10 11 12 13 14 15 16 17 18 19 20 21 22 23" at bounding box center [718, 382] width 21 height 18
click at [735, 377] on select "00 00 01 02 03 04 05 06 07 08 09 10 11 12 13 14 15 16 17 18 19 20 21 22 23 24 2…" at bounding box center [742, 382] width 21 height 18
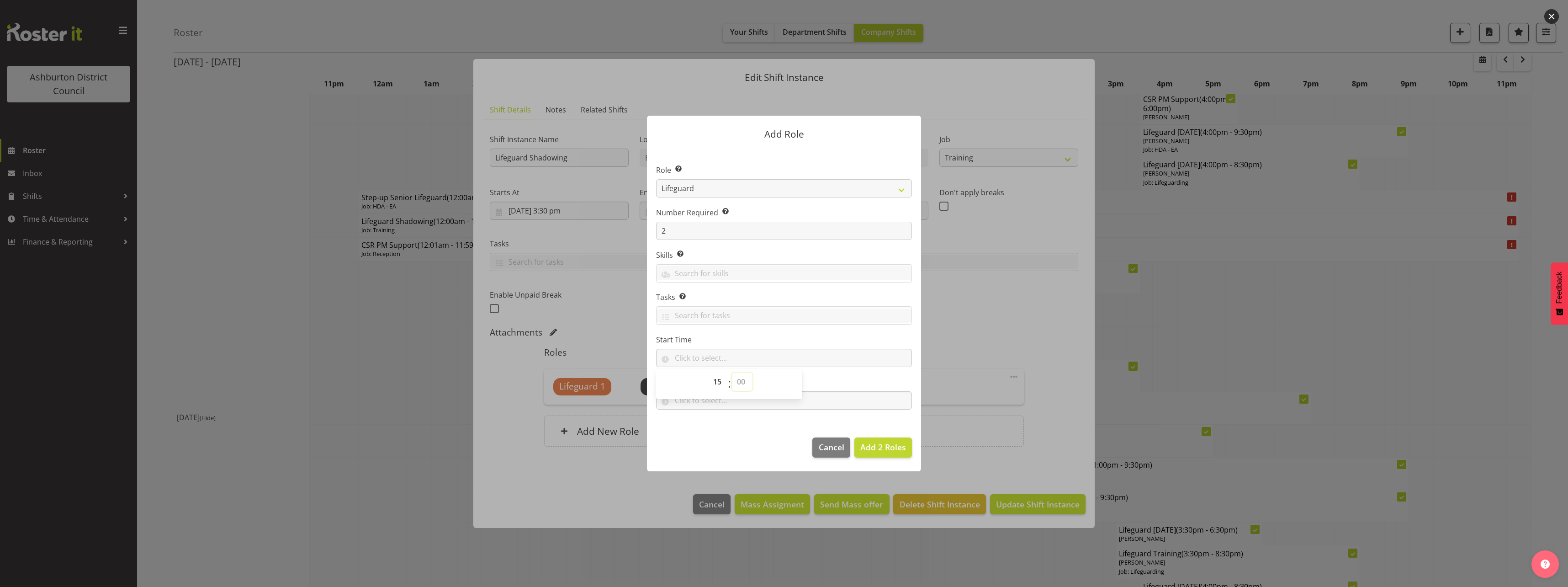
select select "30"
click at [732, 373] on select "00 00 01 02 03 04 05 06 07 08 09 10 11 12 13 14 15 16 17 18 19 20 21 22 23 24 2…" at bounding box center [742, 382] width 21 height 18
type input "15:30"
click at [835, 343] on label "Start Time" at bounding box center [784, 340] width 256 height 11
click at [736, 411] on section "Role Select the role you wish to add to the shift. AAGM Deputy Director AAGM Di…" at bounding box center [784, 287] width 274 height 279
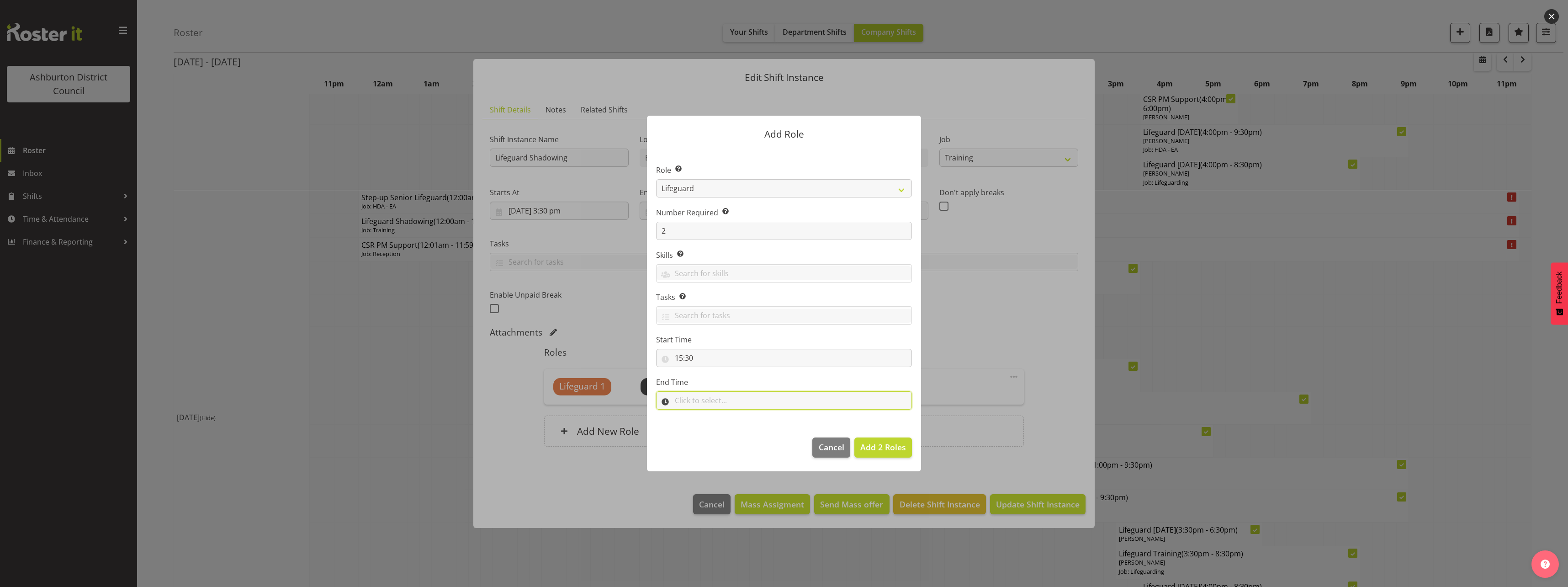
click at [735, 402] on input "text" at bounding box center [784, 400] width 256 height 18
click at [734, 424] on select "00 00 01 02 03 04 05 06 07 08 09 10 11 12 13 14 15 16 17 18 19 20 21 22 23 24 2…" at bounding box center [742, 424] width 21 height 18
click at [715, 427] on select "00 00 01 02 03 04 05 06 07 08 09 10 11 12 13 14 15 16 17 18 19 20 21 22 23" at bounding box center [718, 424] width 21 height 18
select select "20"
click at [708, 415] on select "00 00 01 02 03 04 05 06 07 08 09 10 11 12 13 14 15 16 17 18 19 20 21 22 23" at bounding box center [718, 424] width 21 height 18
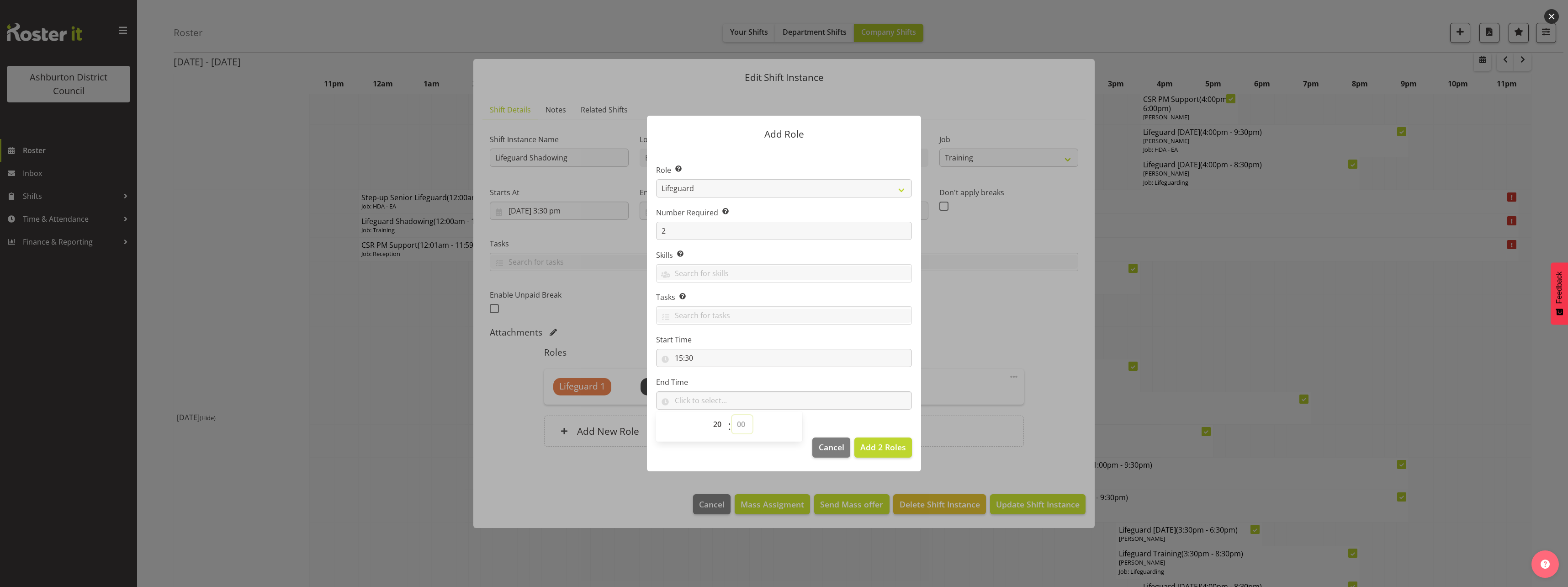
click at [737, 417] on select "00 00 01 02 03 04 05 06 07 08 09 10 11 12 13 14 15 16 17 18 19 20 21 22 23 24 2…" at bounding box center [742, 424] width 21 height 18
select select "30"
click at [732, 415] on select "00 00 01 02 03 04 05 06 07 08 09 10 11 12 13 14 15 16 17 18 19 20 21 22 23 24 2…" at bounding box center [742, 424] width 21 height 18
type input "20:30"
click at [818, 332] on section "Role Select the role you wish to add to the shift. AAGM Deputy Director AAGM Di…" at bounding box center [784, 287] width 274 height 279
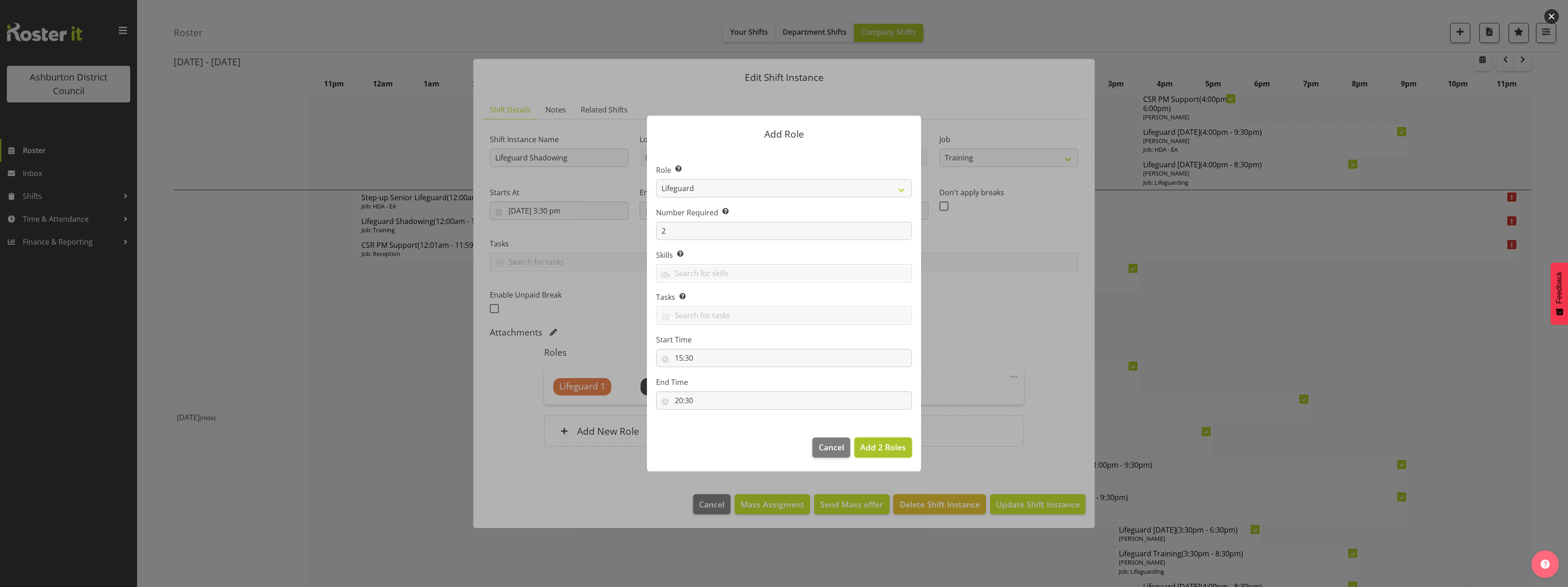
click at [882, 450] on span "Add 2 Roles" at bounding box center [883, 447] width 46 height 11
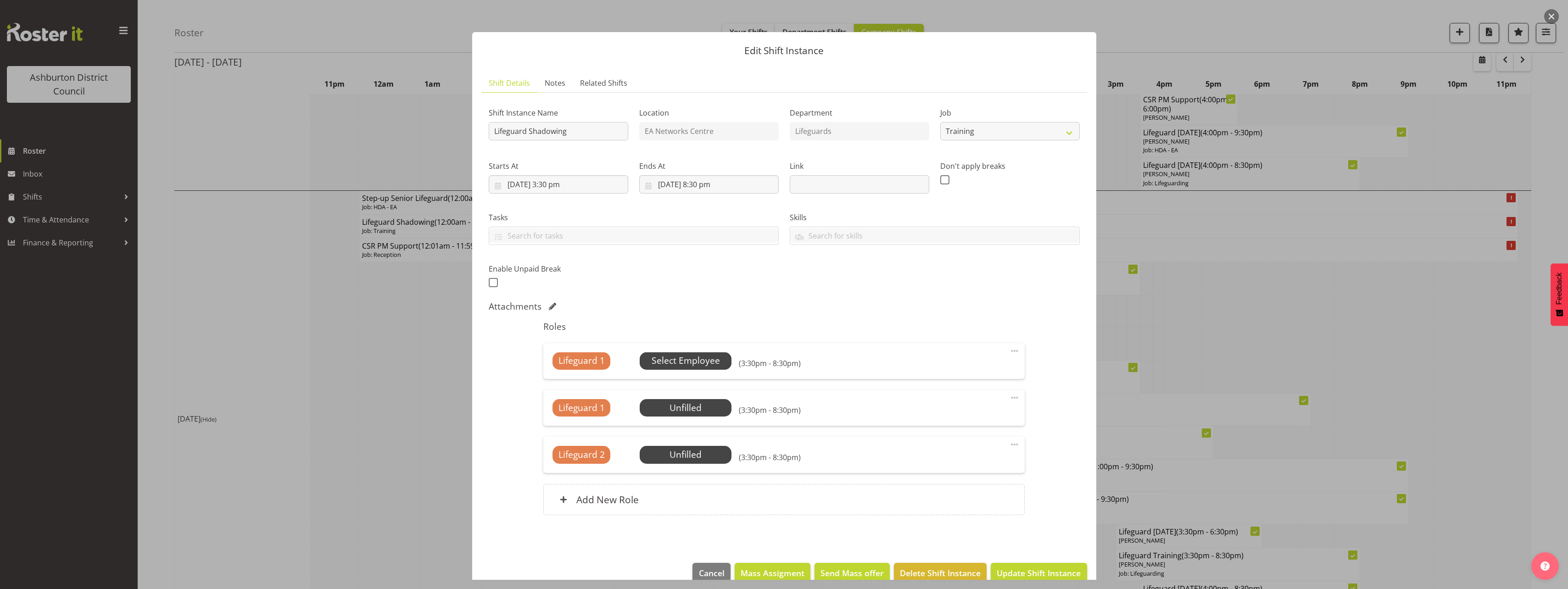
click at [701, 365] on span "Select Employee" at bounding box center [686, 360] width 68 height 13
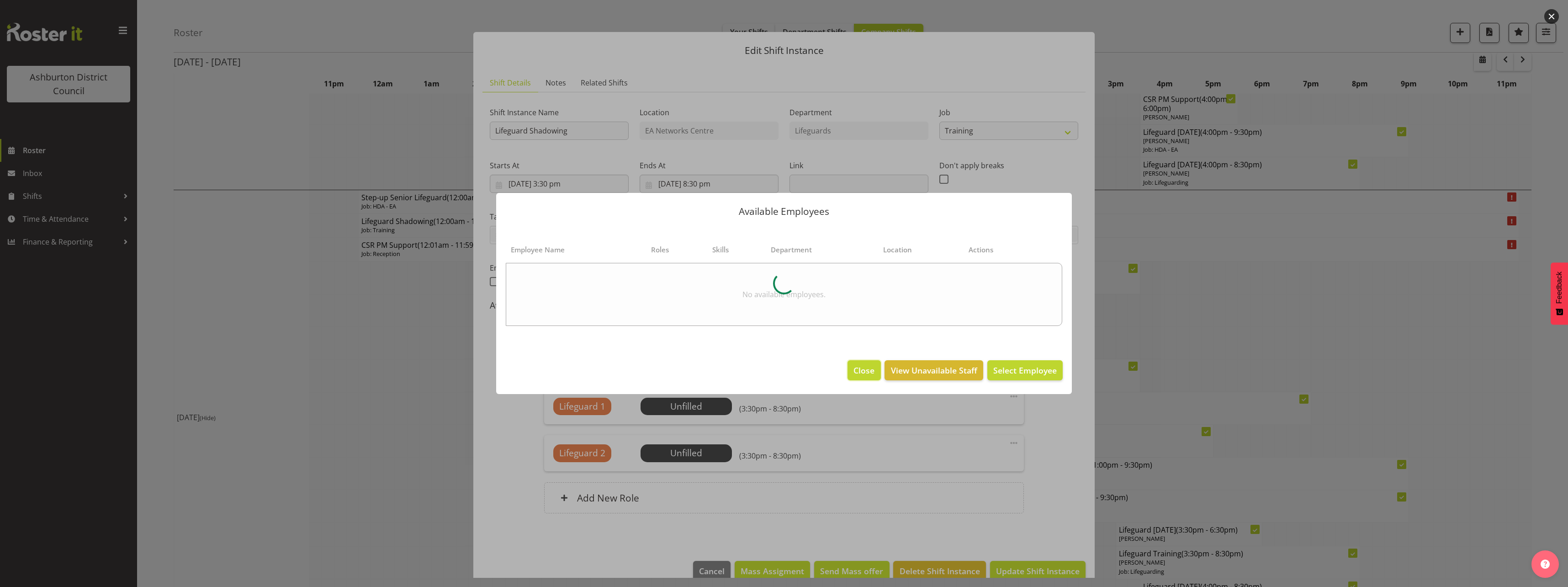
click at [862, 368] on span "Close" at bounding box center [864, 370] width 21 height 12
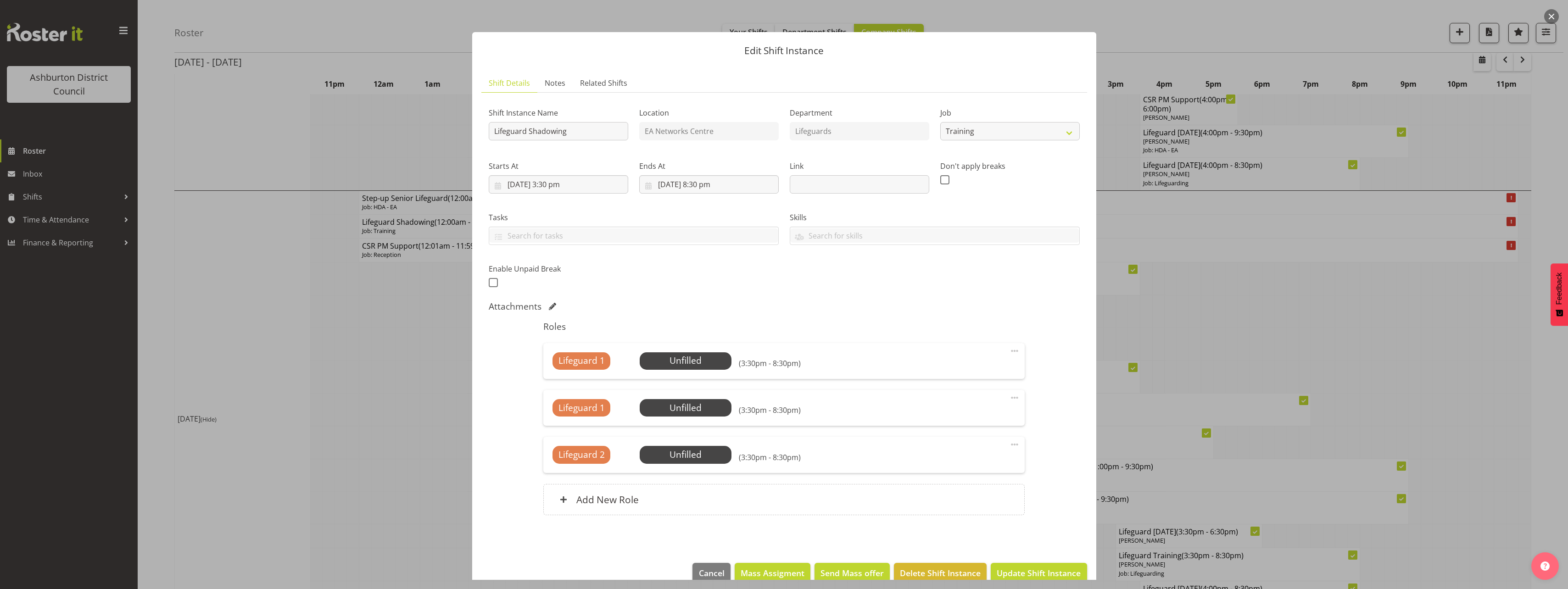
click at [1010, 345] on span at bounding box center [1015, 351] width 11 height 11
click at [972, 374] on link "Edit" at bounding box center [976, 373] width 88 height 16
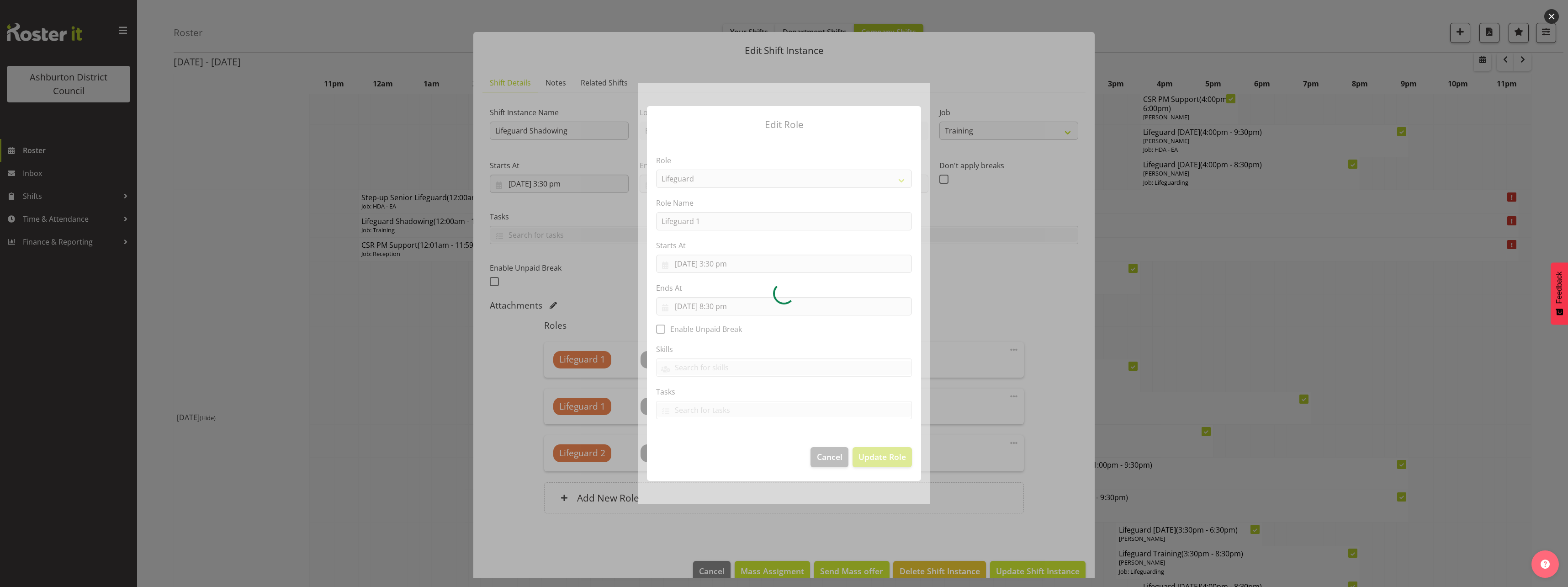
click at [785, 177] on div at bounding box center [784, 294] width 292 height 420
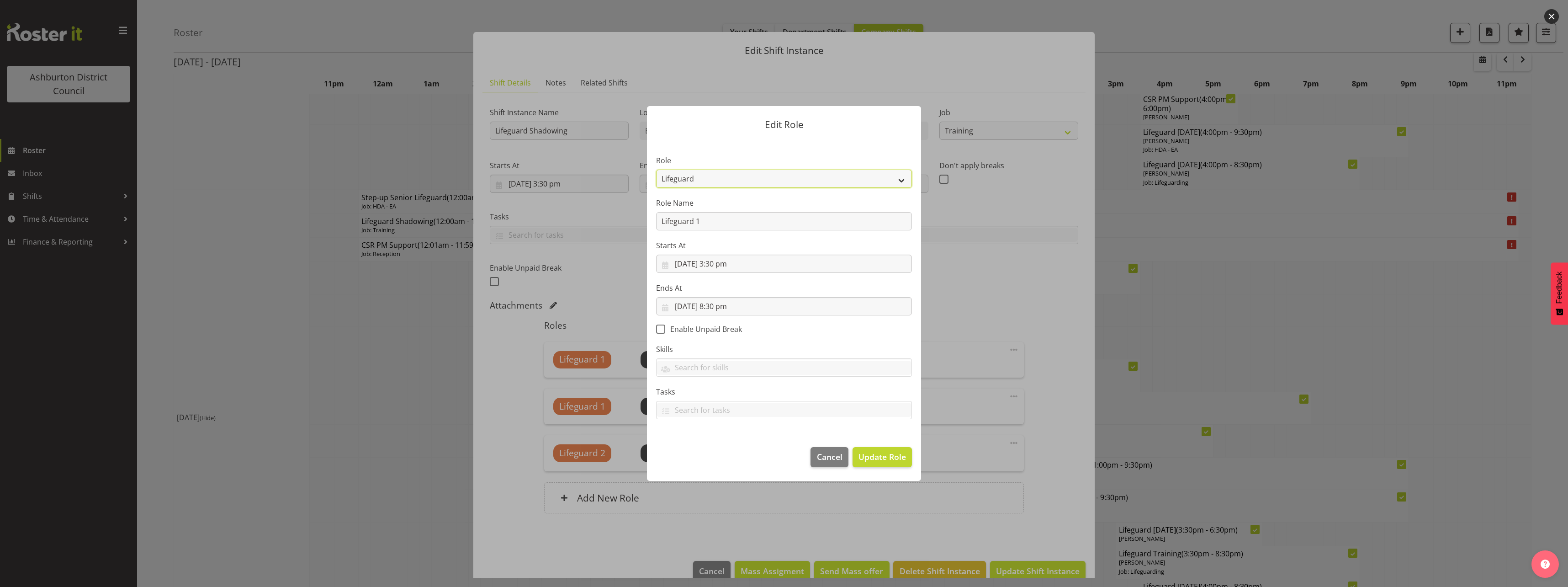
click at [785, 177] on select "AAGM Deputy Director AAGM Director Archivist Childrens Librarian Collections & …" at bounding box center [784, 178] width 256 height 18
select select "107"
click at [656, 169] on select "AAGM Deputy Director AAGM Director Archivist Childrens Librarian Collections & …" at bounding box center [784, 178] width 256 height 18
click at [871, 457] on span "Update Role" at bounding box center [882, 457] width 47 height 12
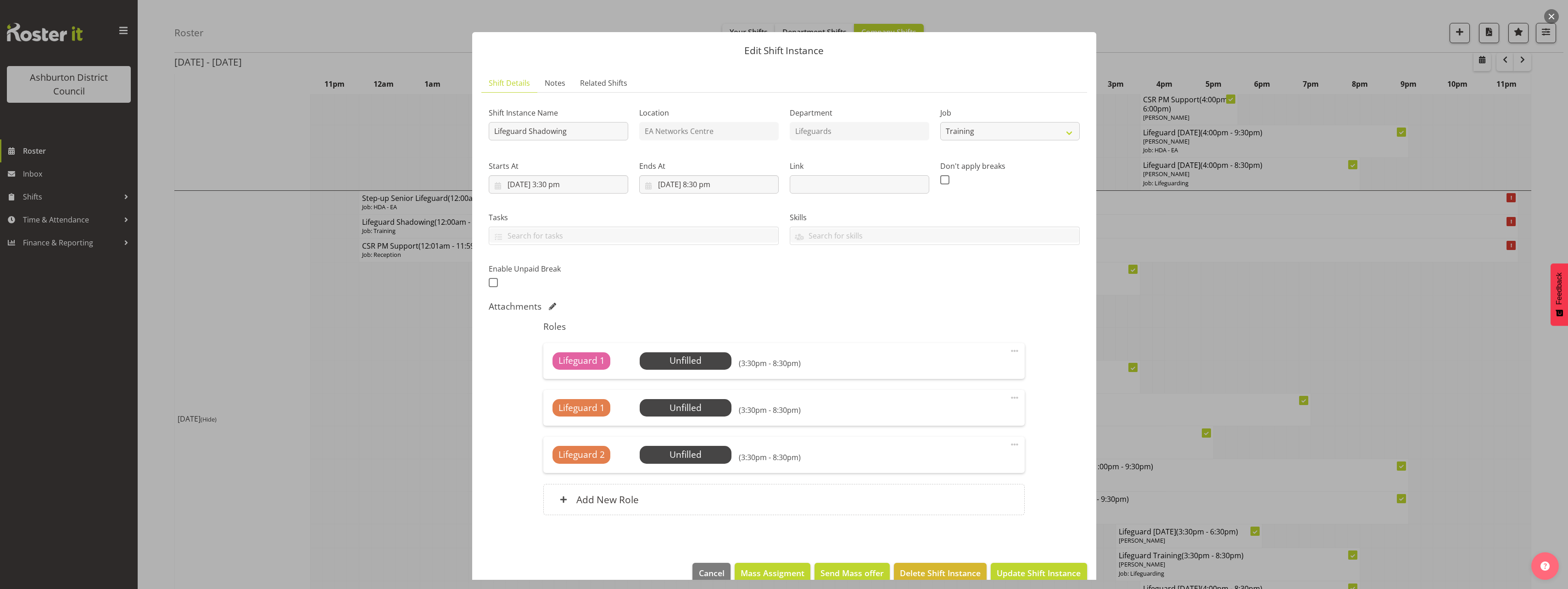
click at [1009, 398] on span at bounding box center [1015, 398] width 11 height 11
click at [945, 419] on link "Edit" at bounding box center [976, 419] width 88 height 16
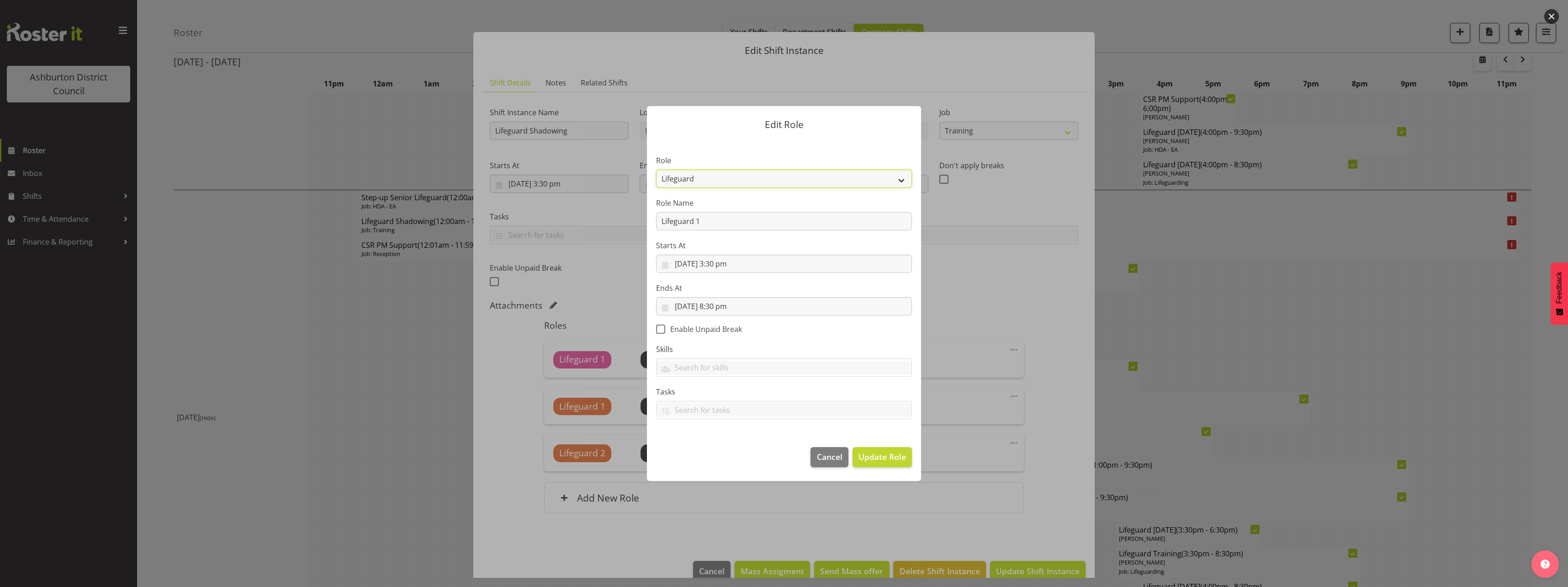
click at [786, 181] on select "AAGM Deputy Director AAGM Director Archivist Childrens Librarian Collections & …" at bounding box center [784, 178] width 256 height 18
select select "107"
click at [656, 169] on select "AAGM Deputy Director AAGM Director Archivist Childrens Librarian Collections & …" at bounding box center [784, 178] width 256 height 18
click at [857, 452] on button "Update Role" at bounding box center [883, 457] width 60 height 20
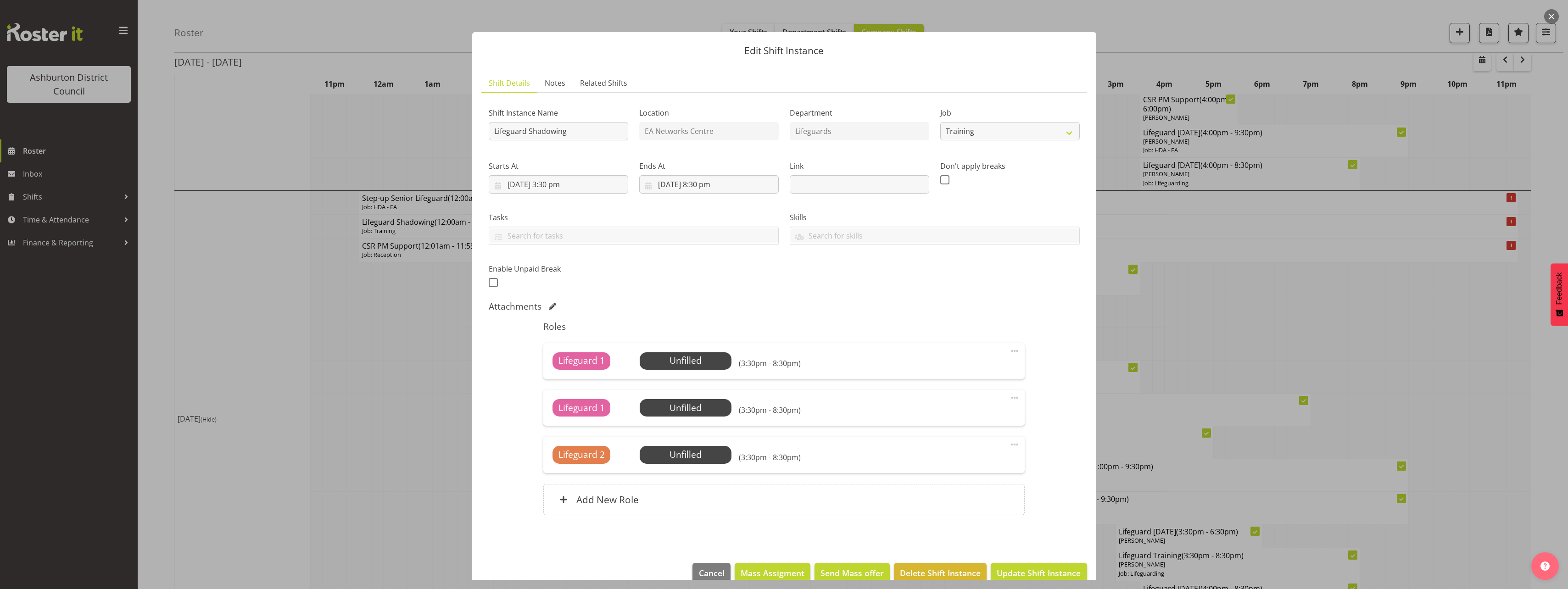
click at [1001, 444] on div "Lifeguard 2 Unfilled Select Employee (3:30pm - 8:30pm) Edit Cover Role Delete" at bounding box center [784, 455] width 481 height 36
click at [1009, 446] on span at bounding box center [1015, 444] width 11 height 11
click at [998, 462] on link "Edit" at bounding box center [976, 466] width 88 height 16
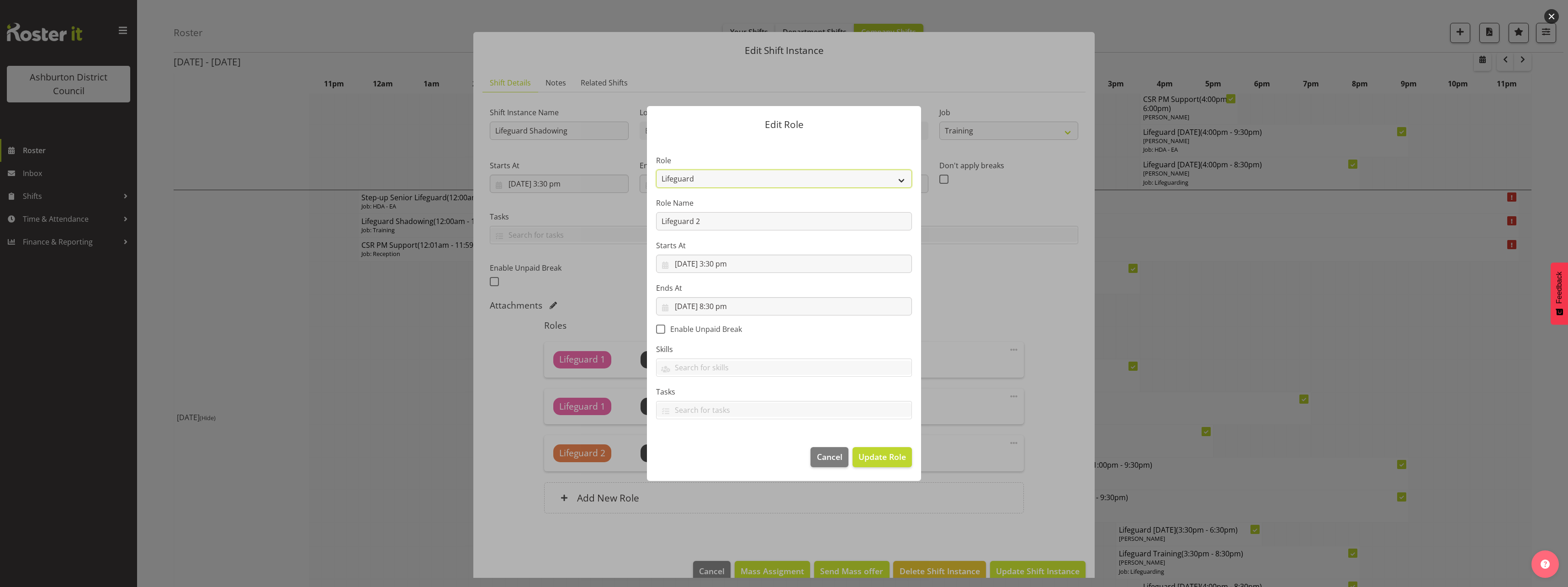
click at [771, 177] on select "AAGM Deputy Director AAGM Director Archivist Childrens Librarian Collections & …" at bounding box center [784, 178] width 256 height 18
select select "107"
click at [656, 169] on select "AAGM Deputy Director AAGM Director Archivist Childrens Librarian Collections & …" at bounding box center [784, 178] width 256 height 18
click at [873, 462] on span "Update Role" at bounding box center [882, 457] width 47 height 12
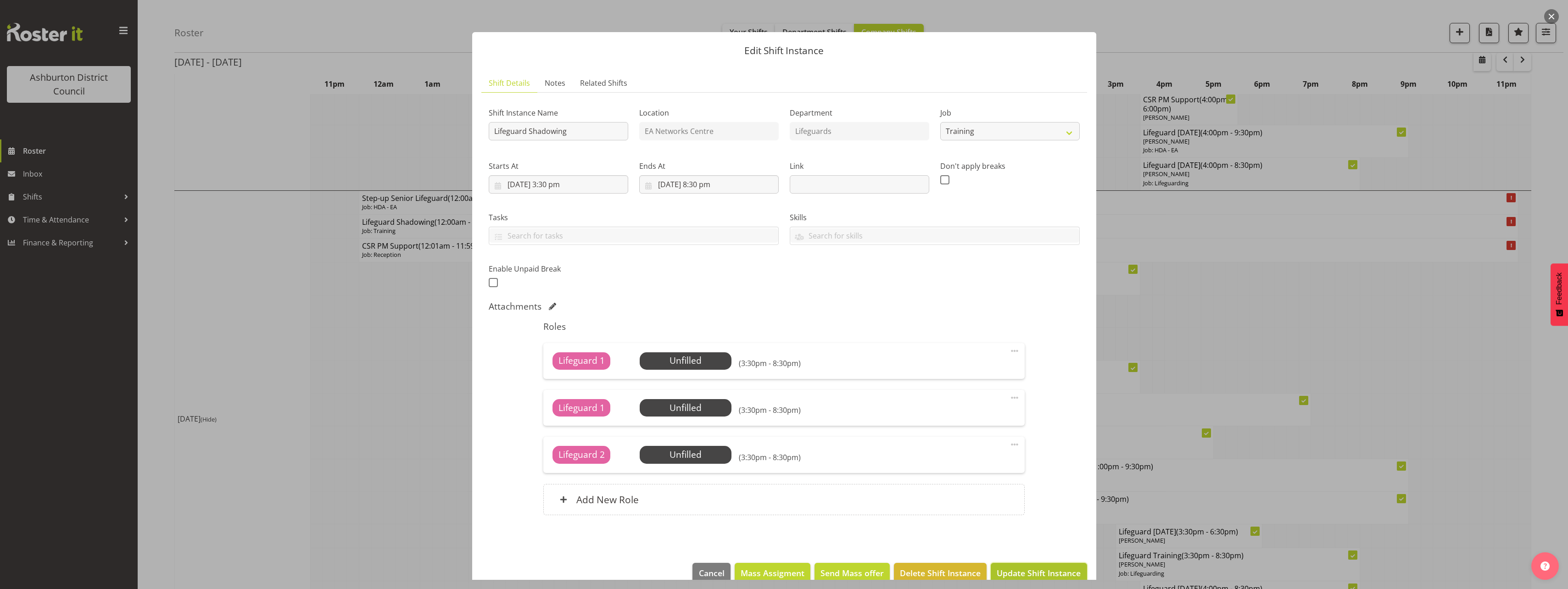
click at [1029, 570] on span "Update Shift Instance" at bounding box center [1038, 573] width 84 height 12
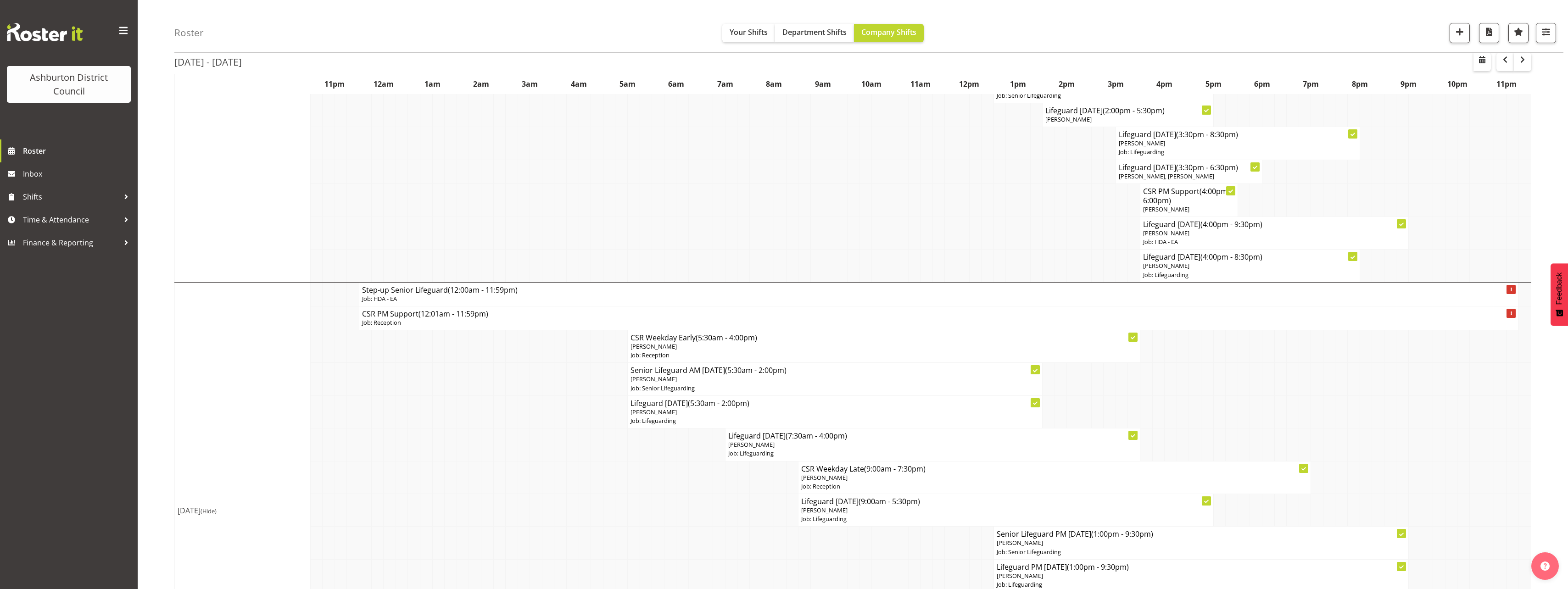
scroll to position [505, 0]
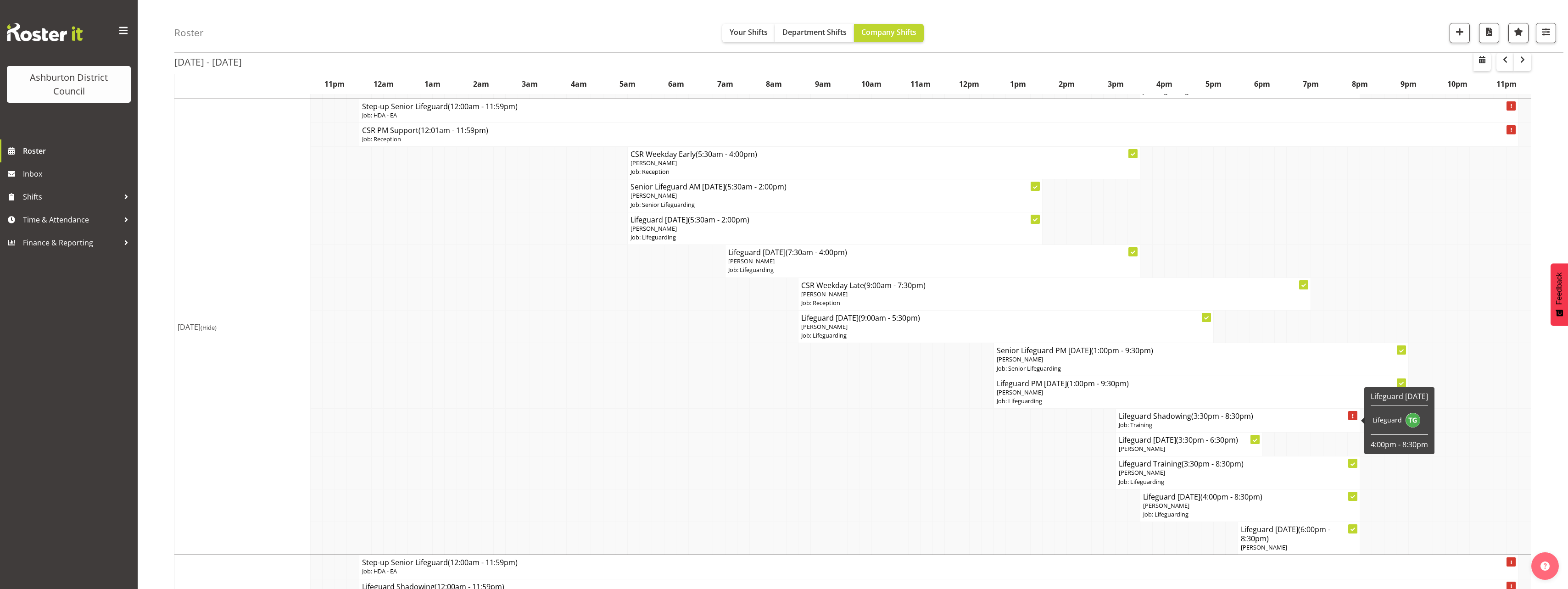
click at [1161, 425] on p "Job: Training" at bounding box center [1238, 425] width 238 height 9
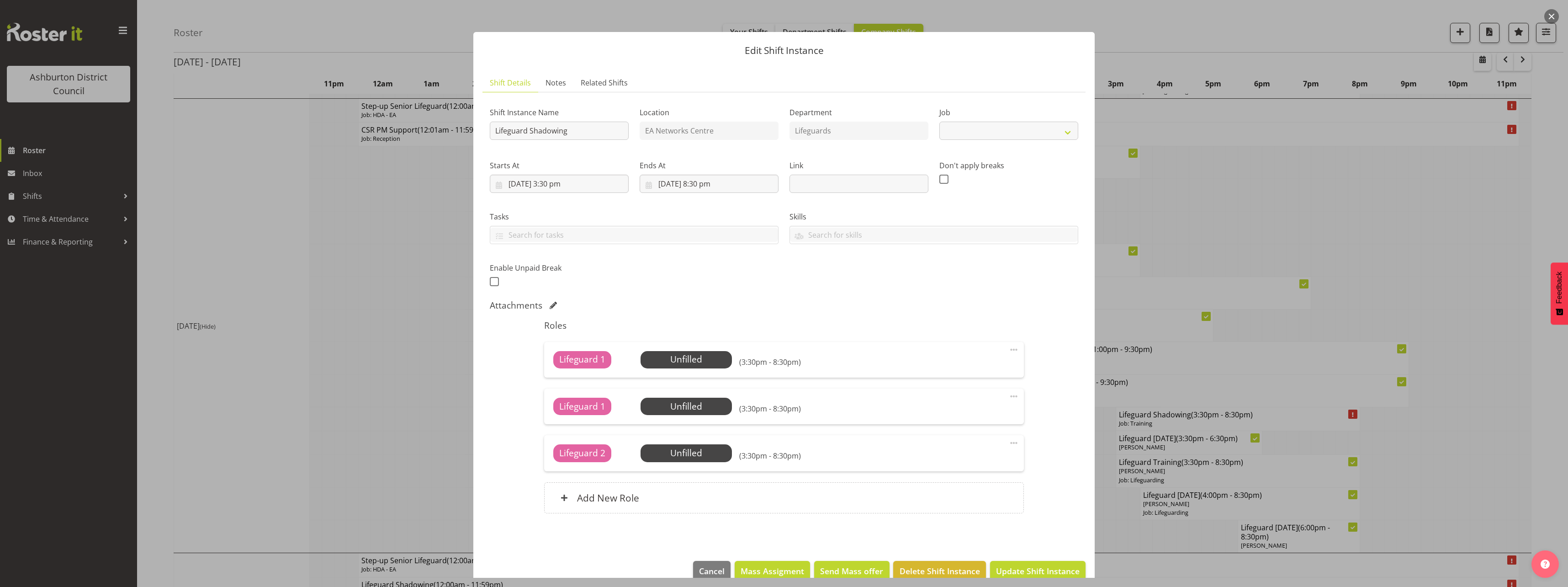
select select "40"
click at [702, 367] on span "Select Employee" at bounding box center [686, 359] width 91 height 18
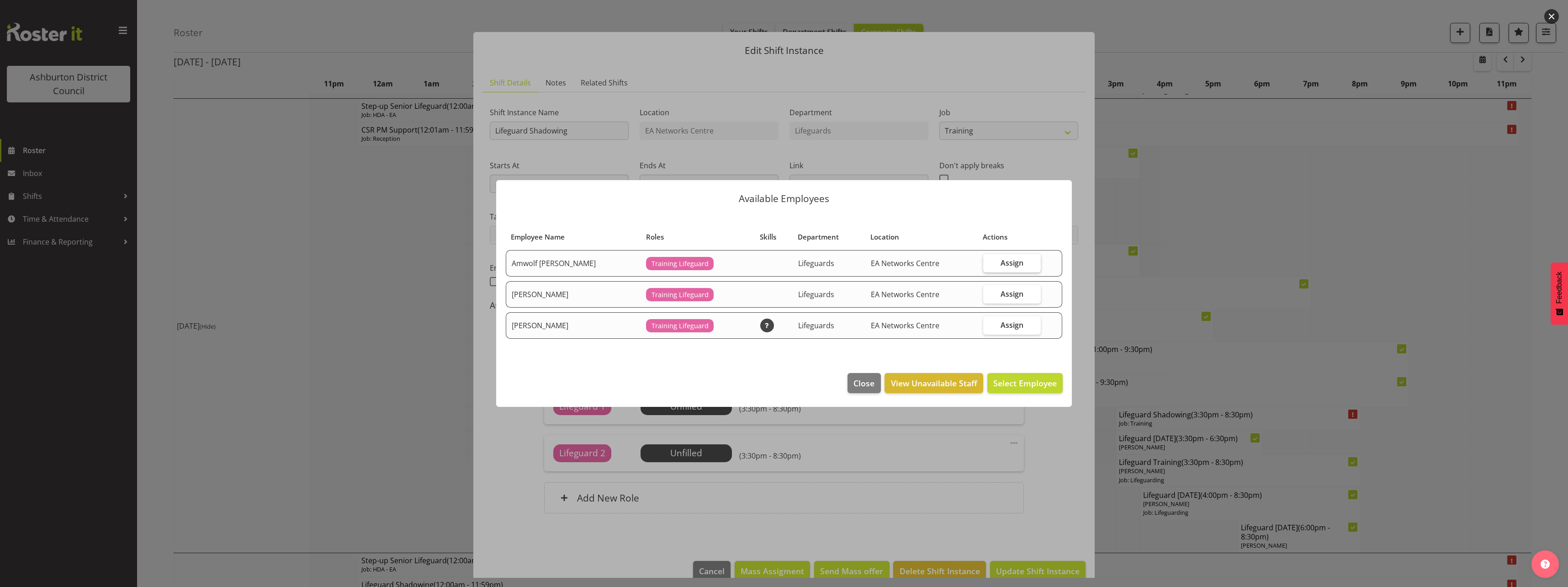
click at [1007, 259] on span "Assign" at bounding box center [1012, 262] width 23 height 9
click at [989, 259] on input "Assign" at bounding box center [986, 262] width 6 height 6
checkbox input "true"
click at [1041, 376] on button "Assign Amwolf Artz" at bounding box center [995, 382] width 136 height 20
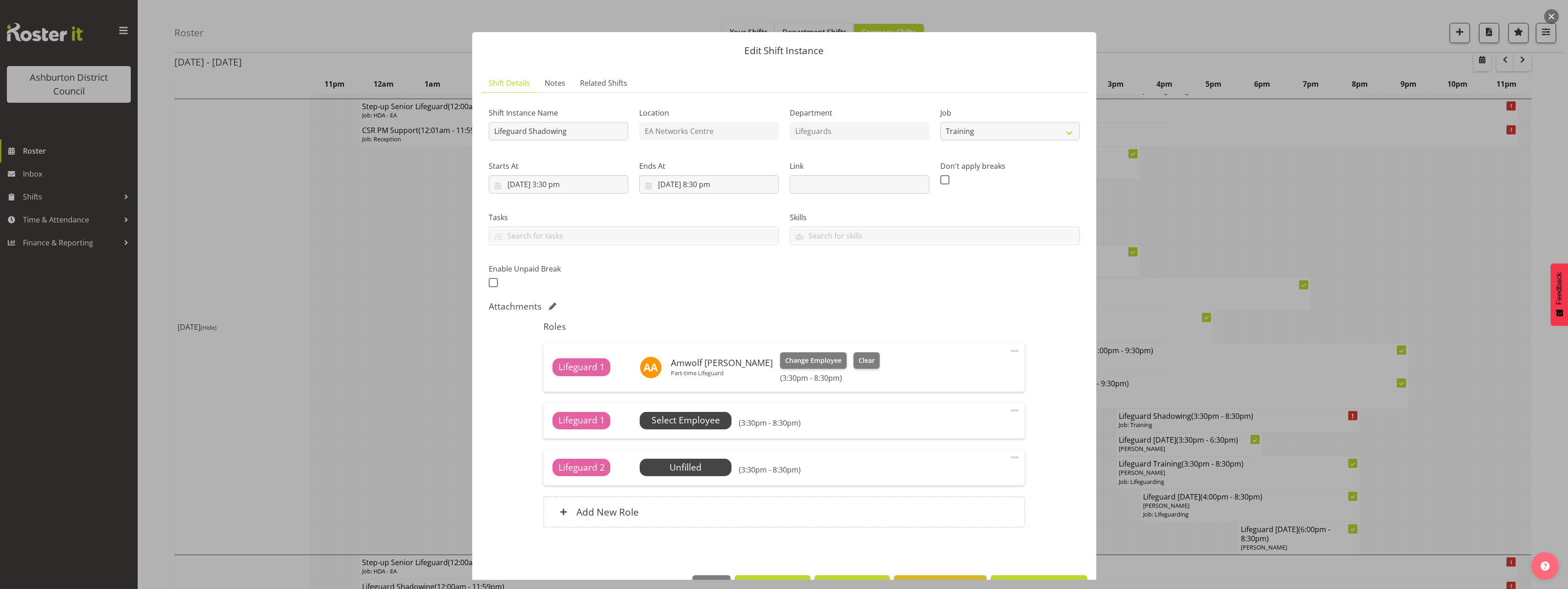
click at [706, 420] on span "Select Employee" at bounding box center [686, 420] width 68 height 13
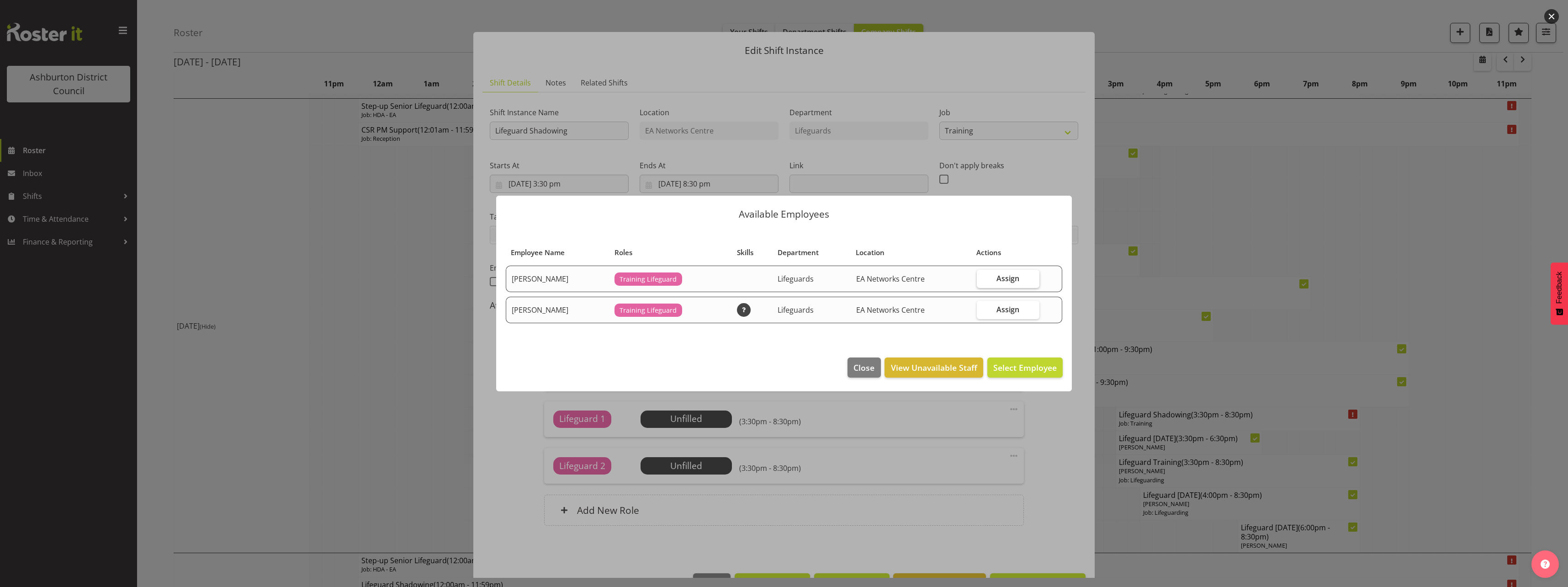
click at [1021, 276] on label "Assign" at bounding box center [1008, 279] width 63 height 18
click at [983, 276] on input "Assign" at bounding box center [980, 278] width 6 height 6
checkbox input "true"
click at [1011, 372] on span "Assign Caleb Armstrong" at bounding box center [1010, 367] width 93 height 11
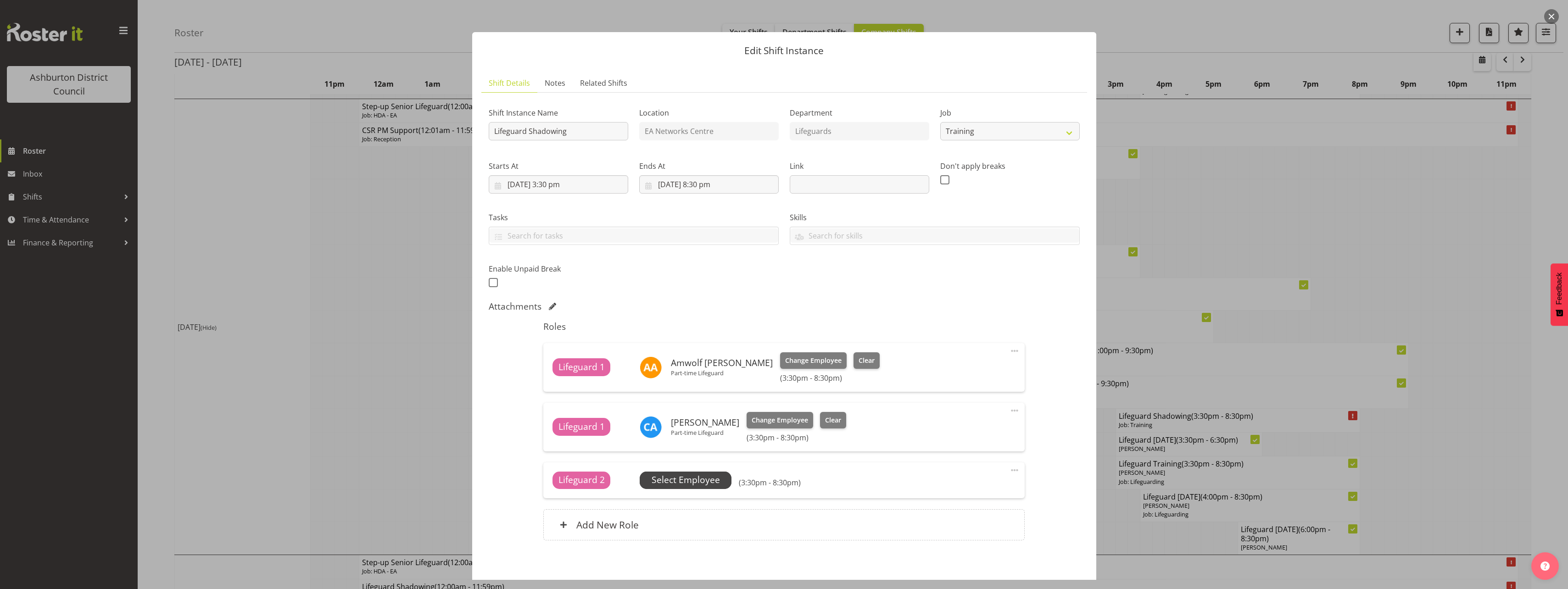
click at [720, 476] on span "Select Employee" at bounding box center [685, 480] width 92 height 18
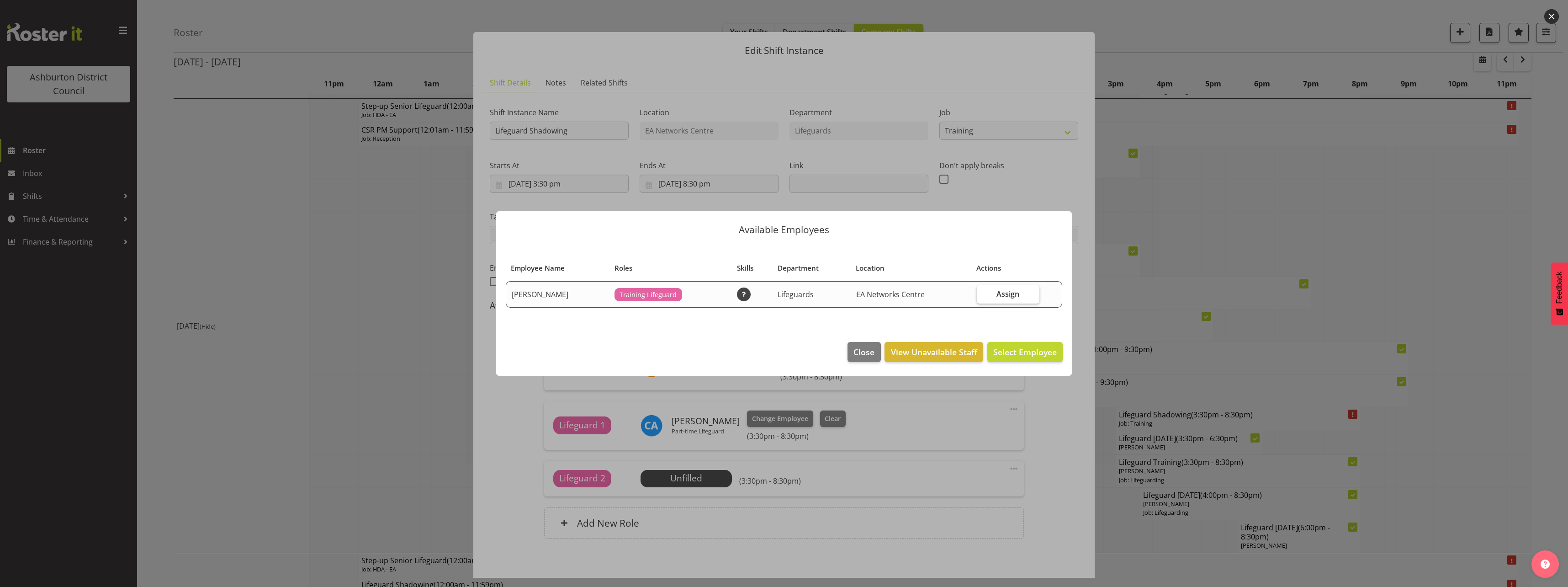
click at [1001, 298] on span "Assign" at bounding box center [1008, 294] width 23 height 9
click at [983, 297] on input "Assign" at bounding box center [980, 294] width 6 height 6
checkbox input "true"
click at [1010, 358] on span "Assign Pippa Jones" at bounding box center [1010, 352] width 93 height 12
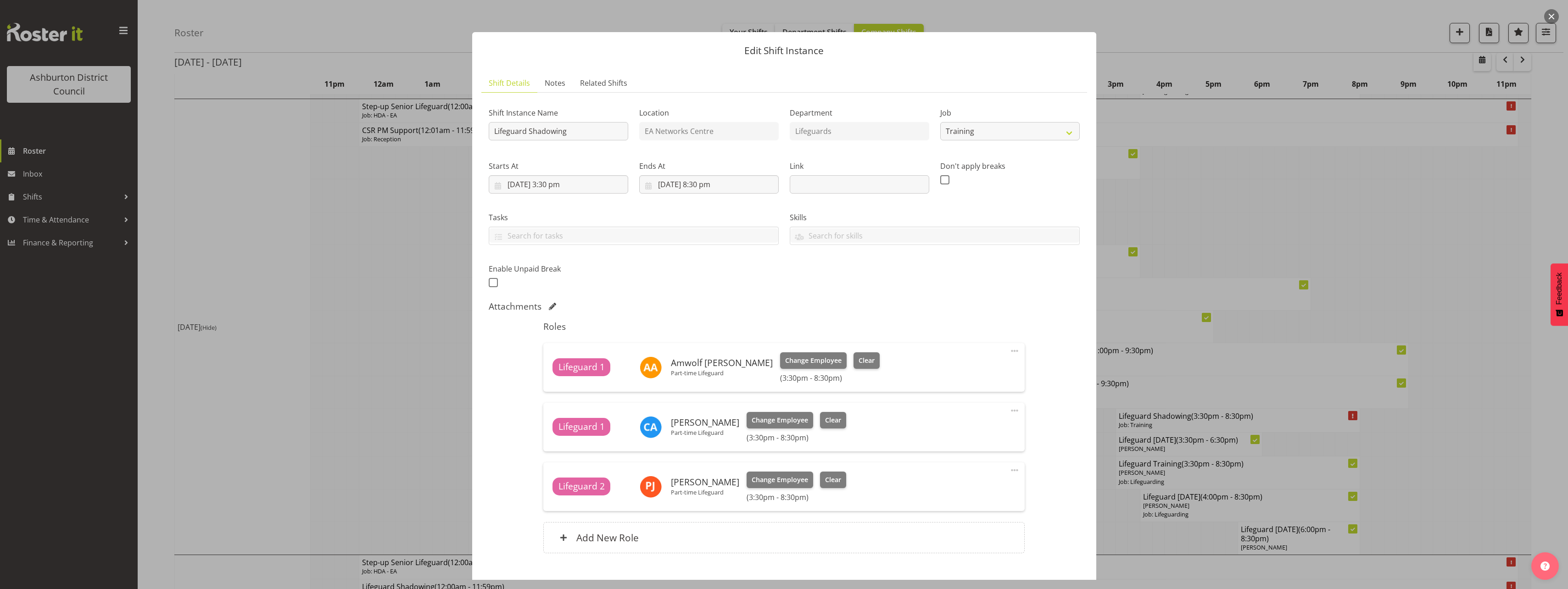
click at [1050, 441] on div "Shift Instance Name Lifeguard Shadowing Location EA Networks Centre Department …" at bounding box center [784, 332] width 591 height 464
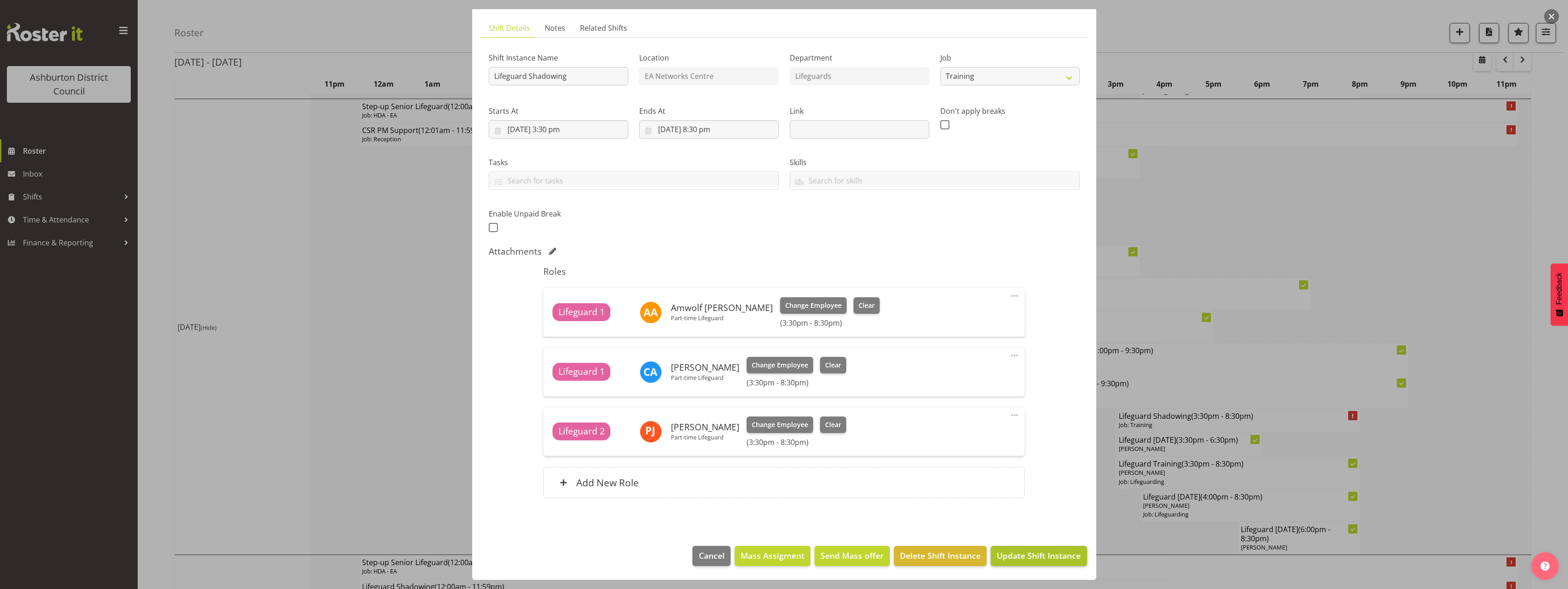
scroll to position [734, 0]
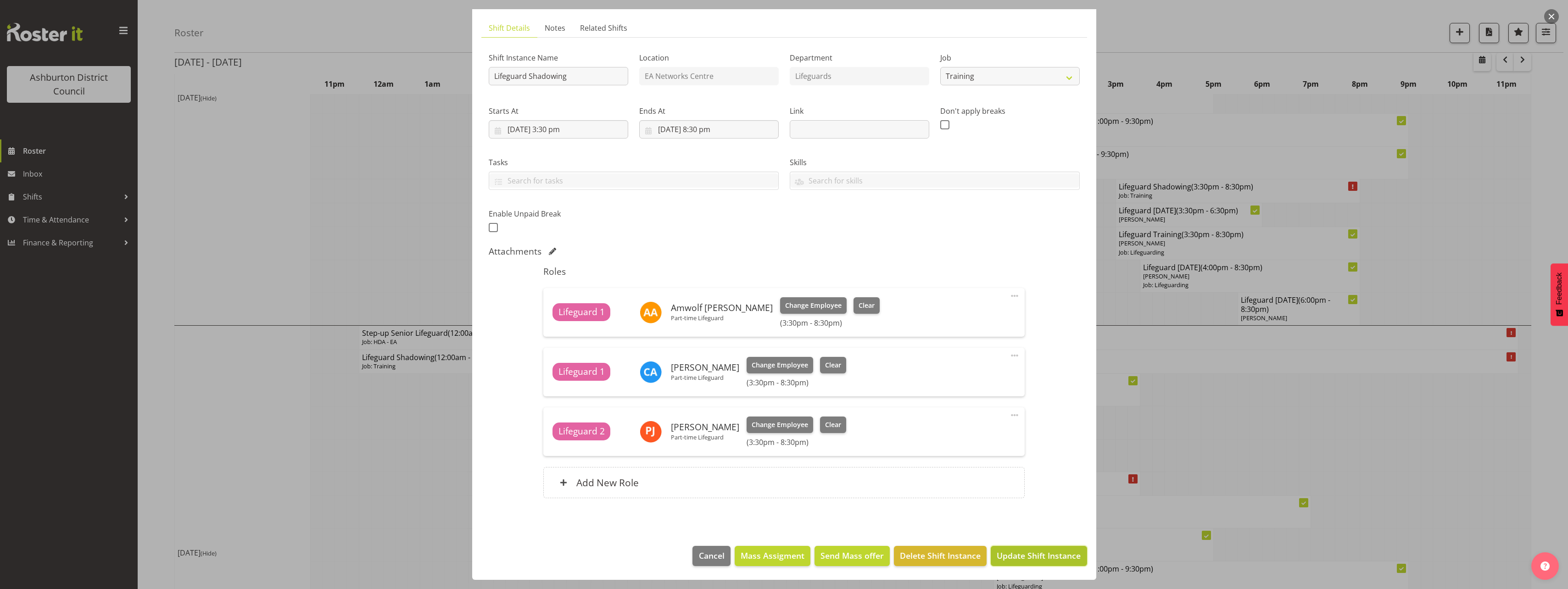
click at [1033, 560] on span "Update Shift Instance" at bounding box center [1038, 555] width 84 height 12
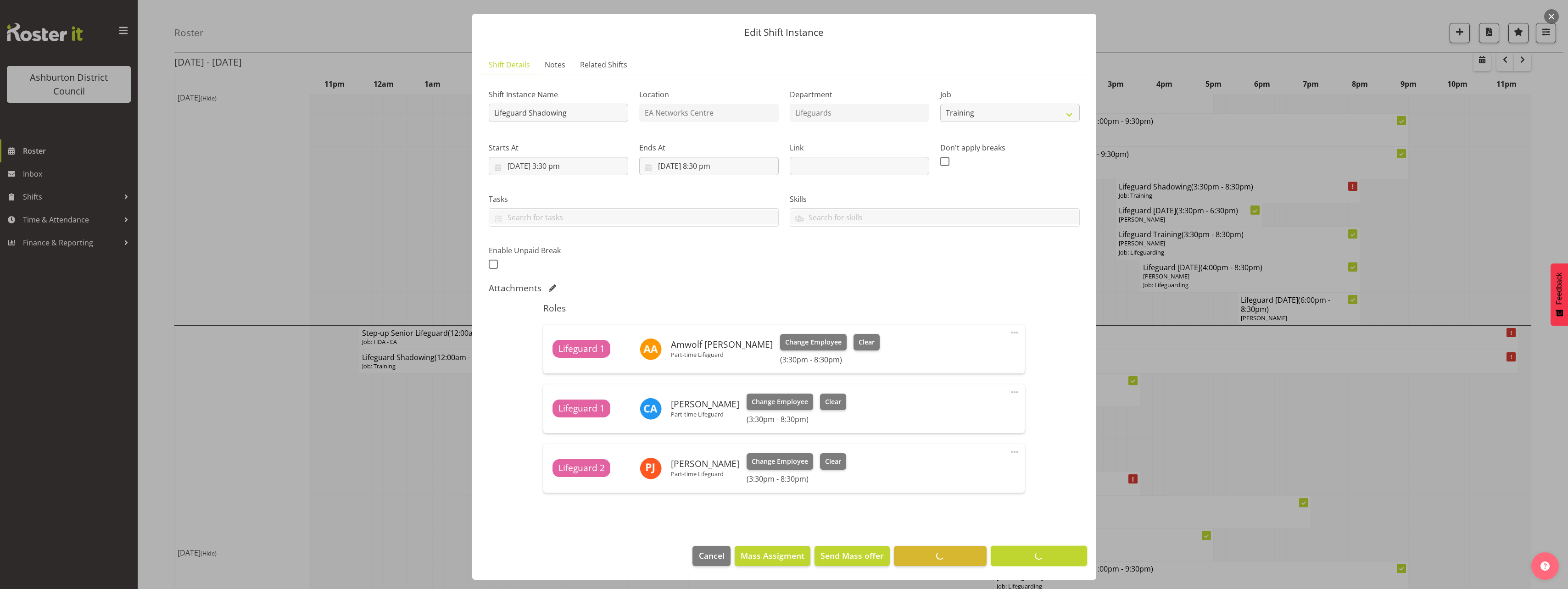
scroll to position [0, 0]
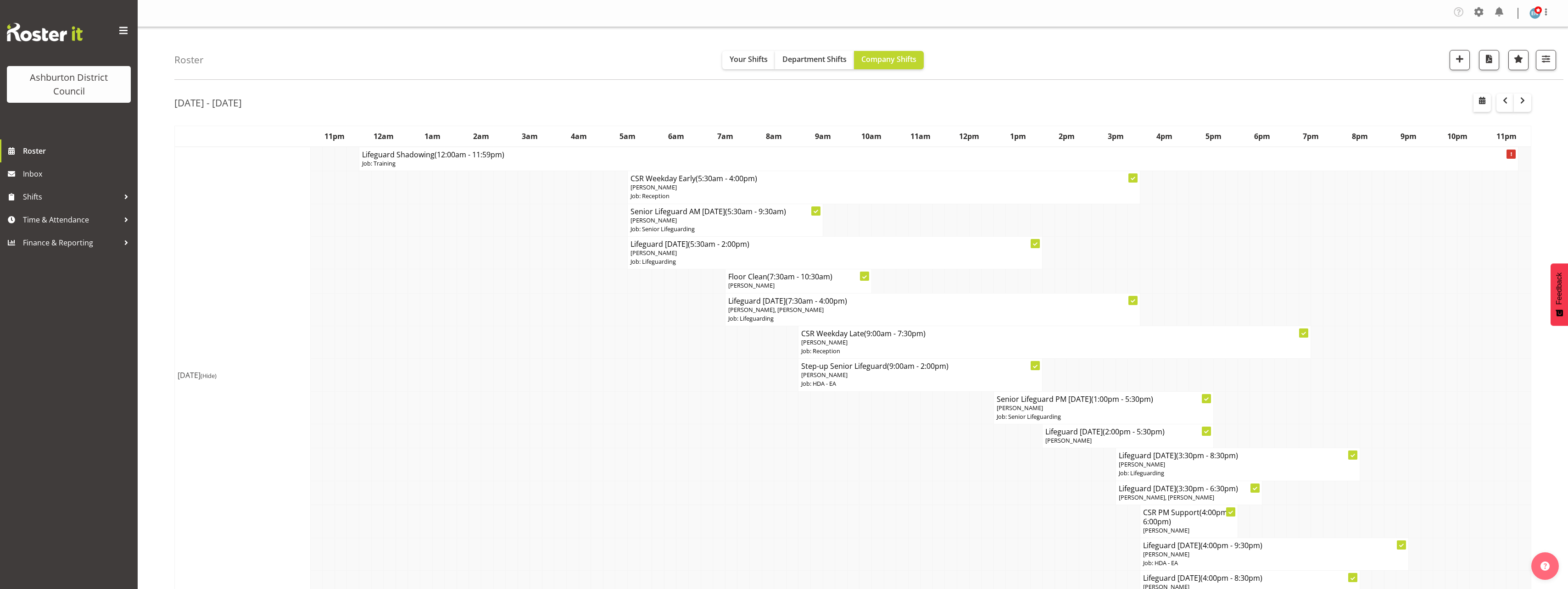
click at [86, 218] on span "Time & Attendance" at bounding box center [72, 219] width 97 height 14
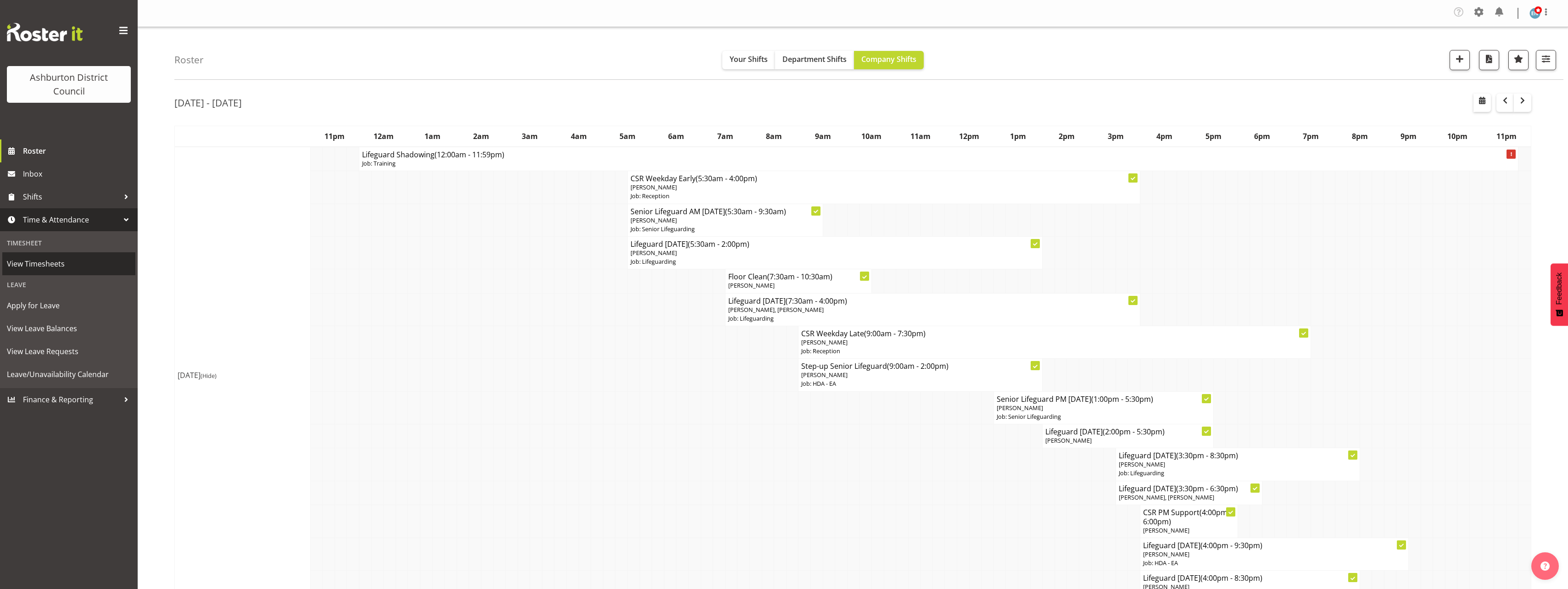
click at [80, 262] on span "View Timesheets" at bounding box center [68, 263] width 124 height 14
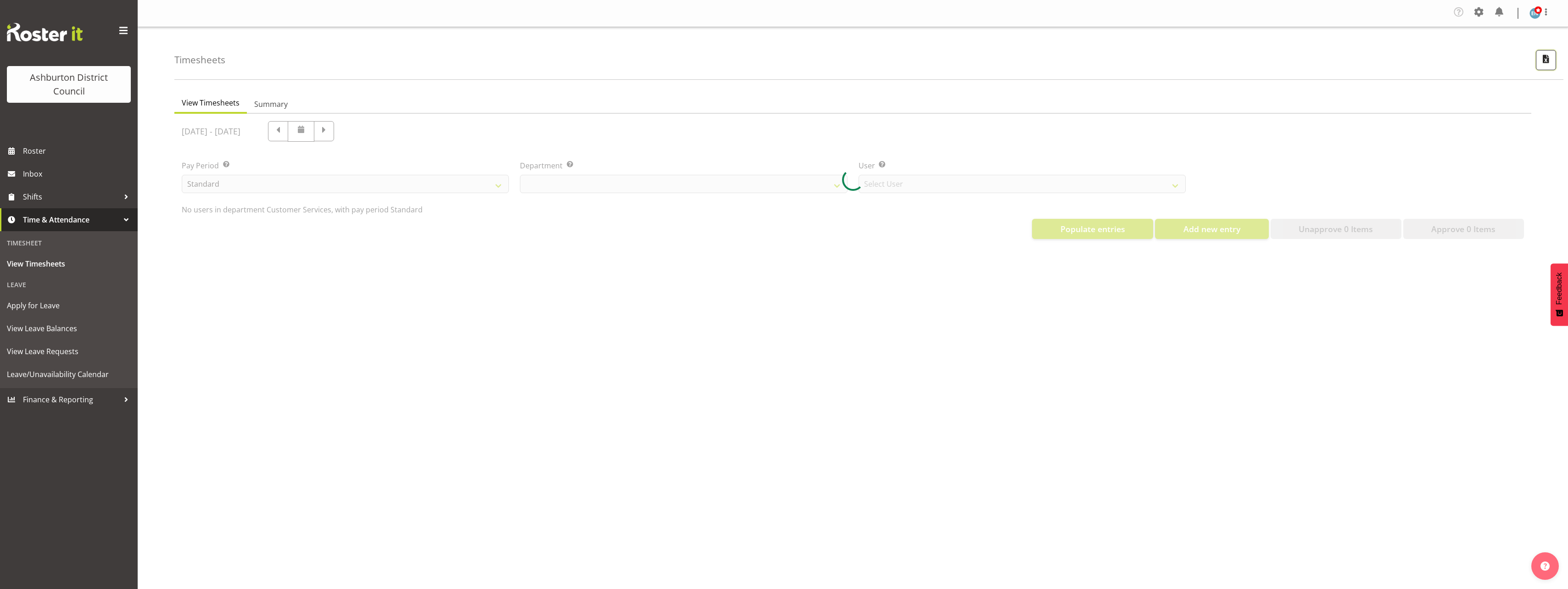
click at [1545, 64] on span "button" at bounding box center [1546, 59] width 12 height 12
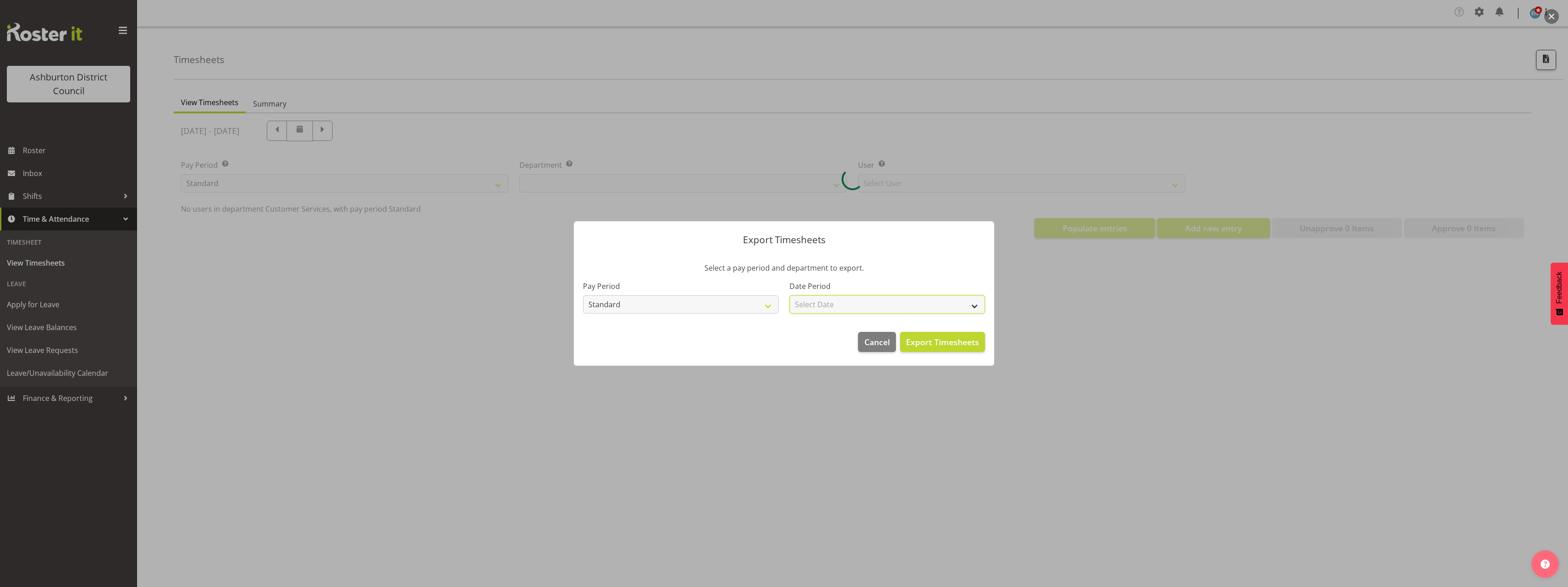
click at [894, 303] on select "Select Date Fortnight starting [DATE] Fortnight starting [DATE] Fortnight start…" at bounding box center [887, 304] width 195 height 18
select select "82"
select select "432"
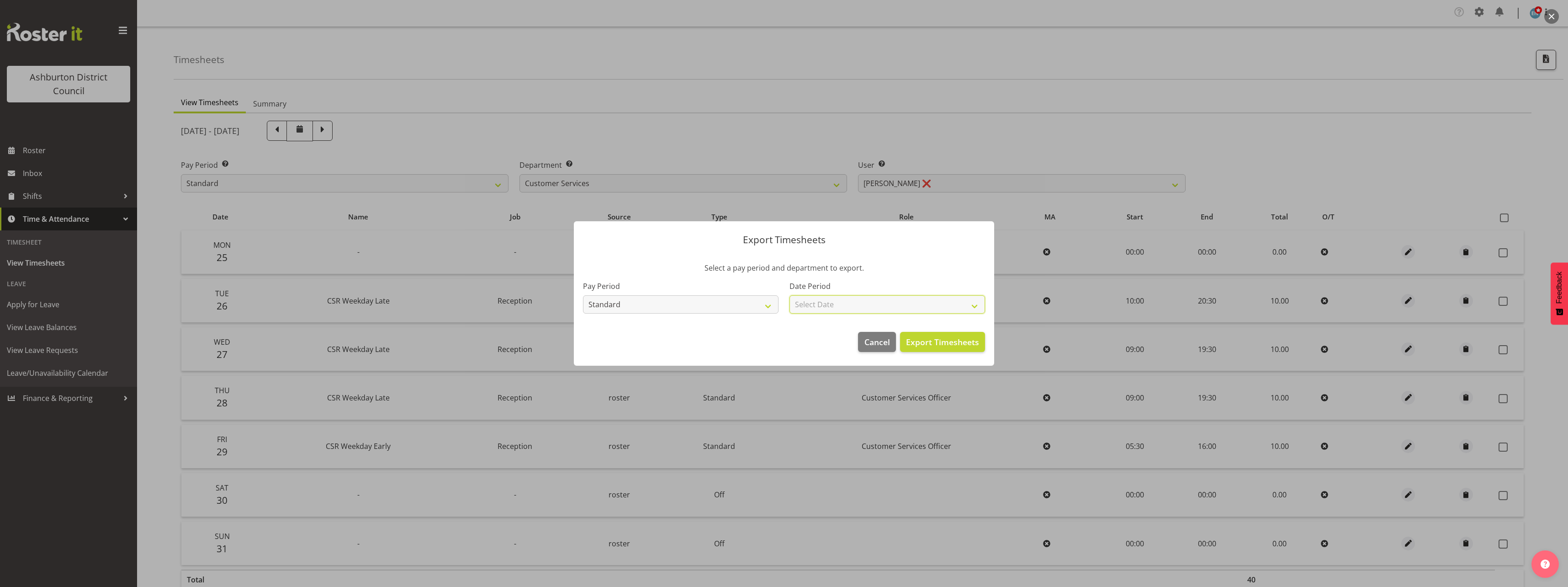
select select "[DATE]"
click at [789, 295] on select "Select Date Fortnight starting [DATE] Fortnight starting [DATE] Fortnight start…" at bounding box center [887, 304] width 195 height 18
click at [942, 339] on span "Export Timesheets" at bounding box center [942, 342] width 73 height 12
click at [900, 332] on button "Export Timesheets" at bounding box center [943, 342] width 85 height 20
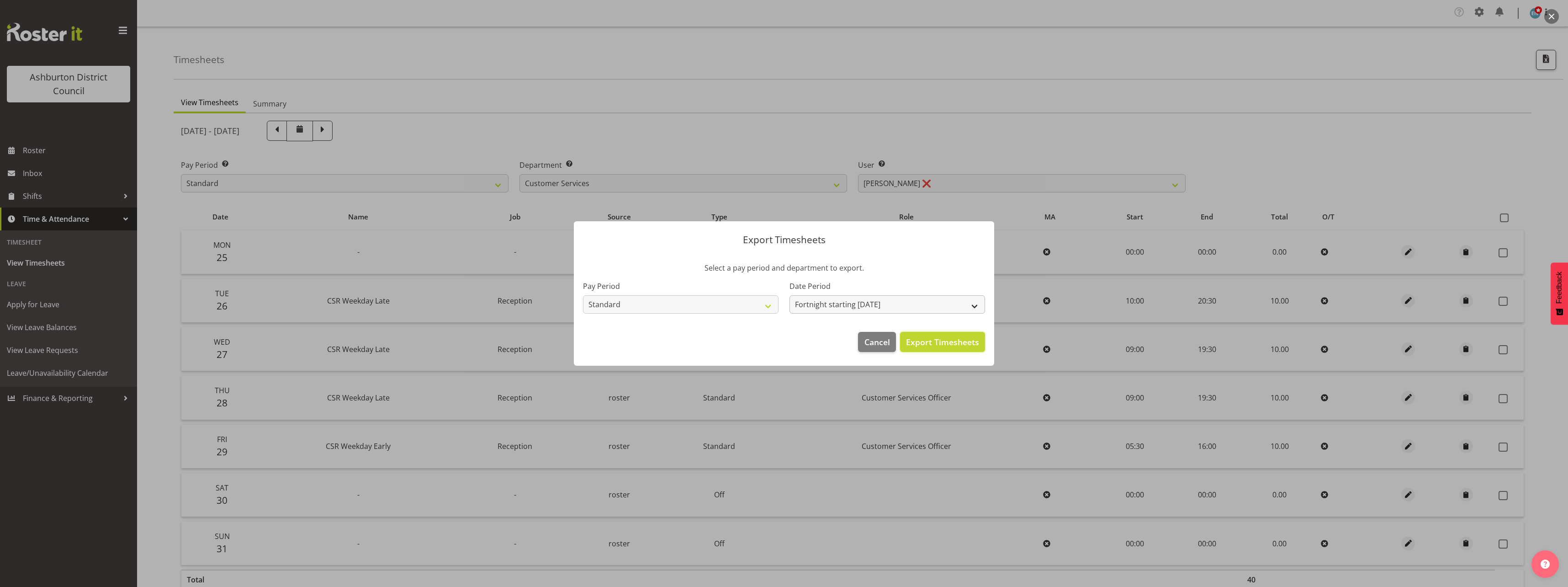
click at [900, 332] on button "Export Timesheets" at bounding box center [943, 342] width 85 height 20
drag, startPoint x: 1188, startPoint y: 44, endPoint x: 1068, endPoint y: 24, distance: 121.7
click at [1188, 44] on div at bounding box center [784, 294] width 1568 height 587
